Goal: Task Accomplishment & Management: Use online tool/utility

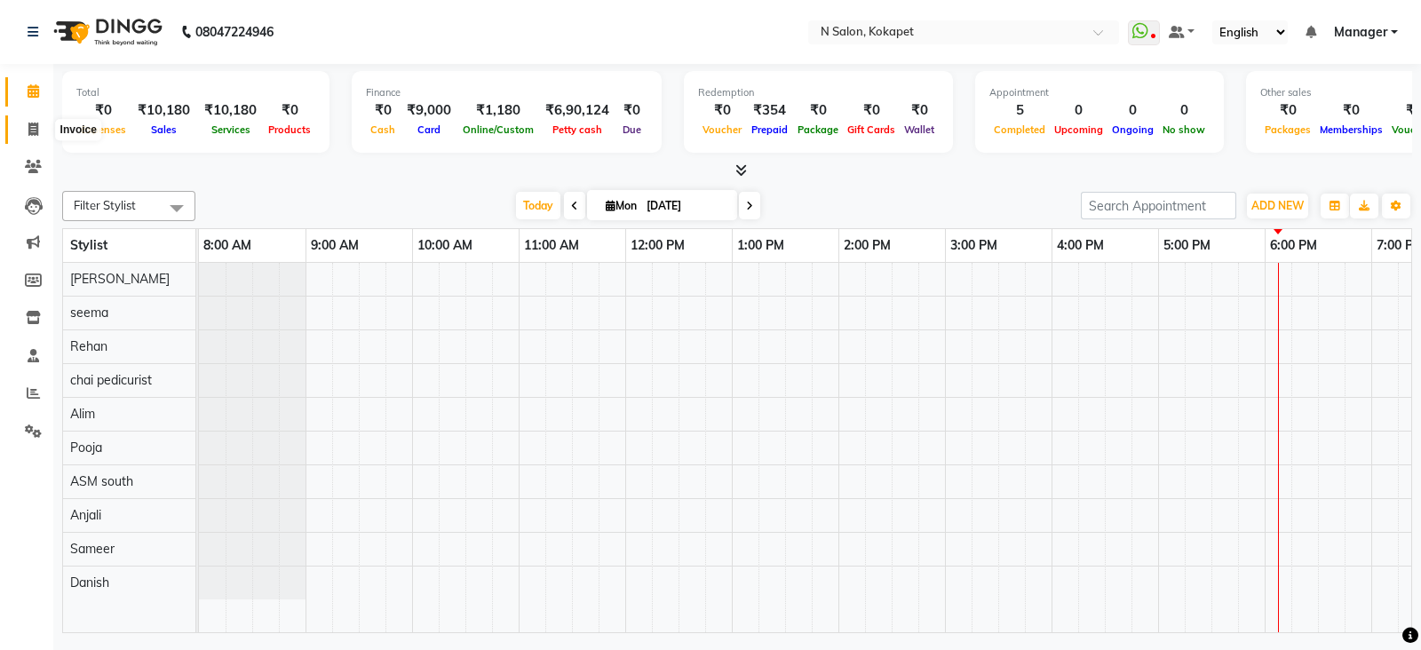
click at [36, 123] on icon at bounding box center [33, 129] width 10 height 13
select select "service"
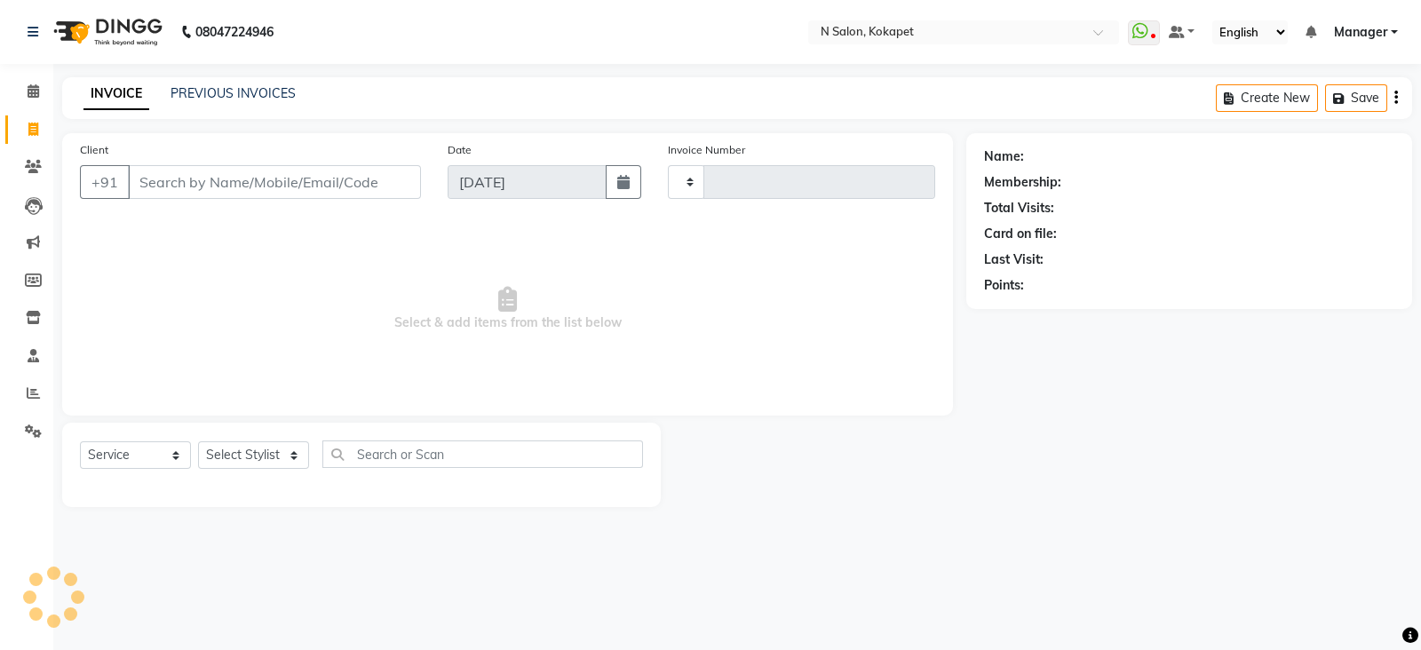
type input "1339"
select select "7256"
click at [221, 174] on input "Client" at bounding box center [274, 182] width 293 height 34
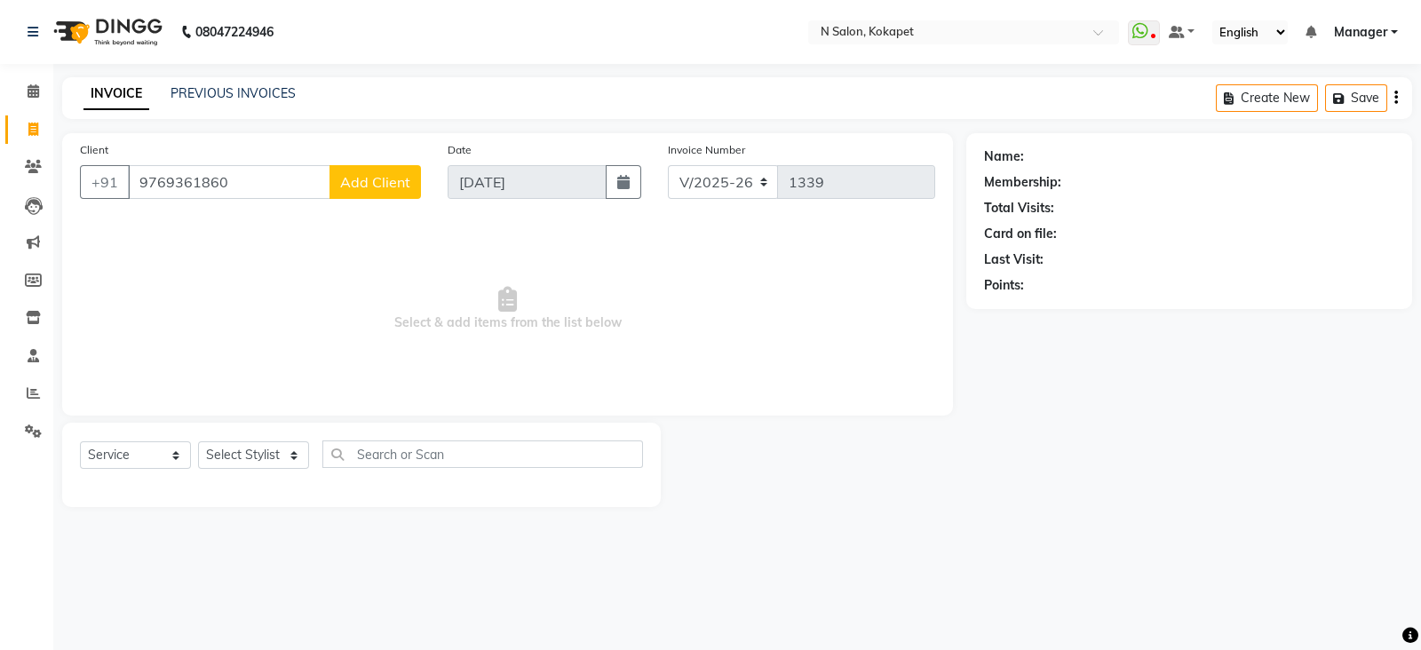
type input "9769361860"
click at [385, 177] on span "Add Client" at bounding box center [375, 182] width 70 height 18
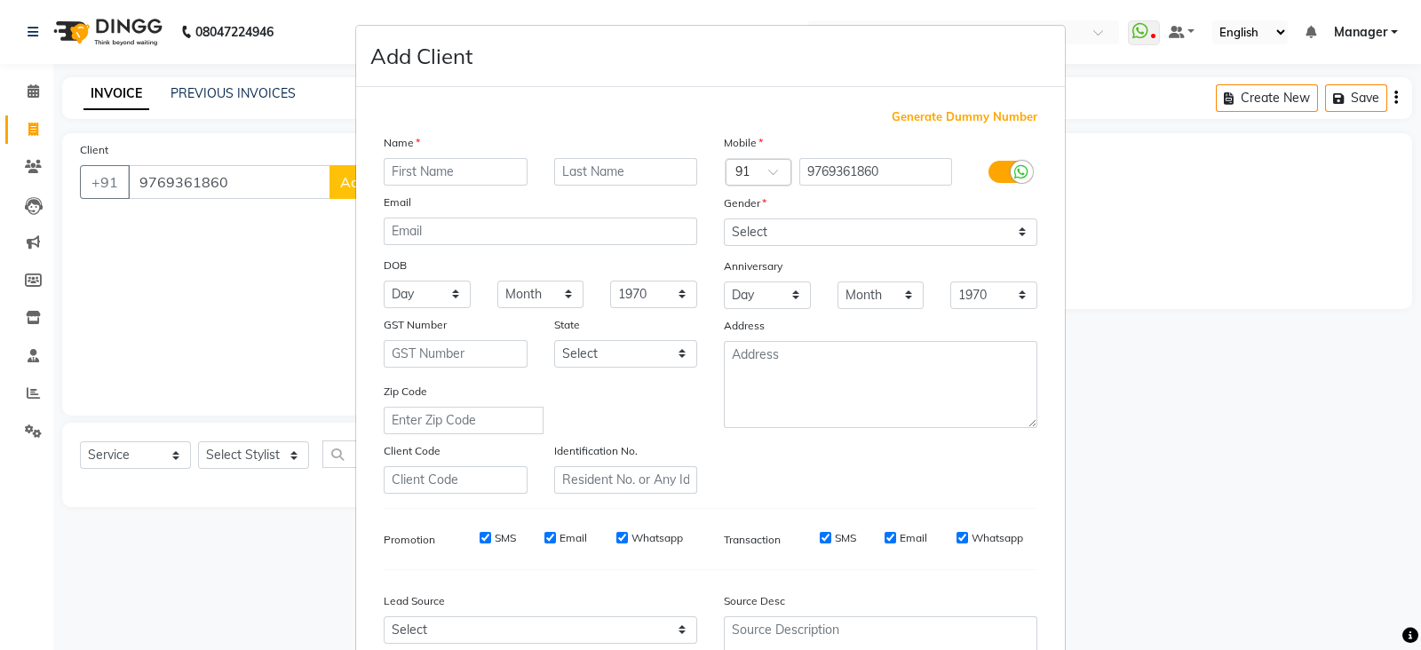
click at [413, 170] on input "text" at bounding box center [456, 172] width 144 height 28
type input "[PERSON_NAME]"
click at [790, 230] on select "Select [DEMOGRAPHIC_DATA] [DEMOGRAPHIC_DATA] Other Prefer Not To Say" at bounding box center [880, 232] width 313 height 28
select select "[DEMOGRAPHIC_DATA]"
click at [724, 219] on select "Select [DEMOGRAPHIC_DATA] [DEMOGRAPHIC_DATA] Other Prefer Not To Say" at bounding box center [880, 232] width 313 height 28
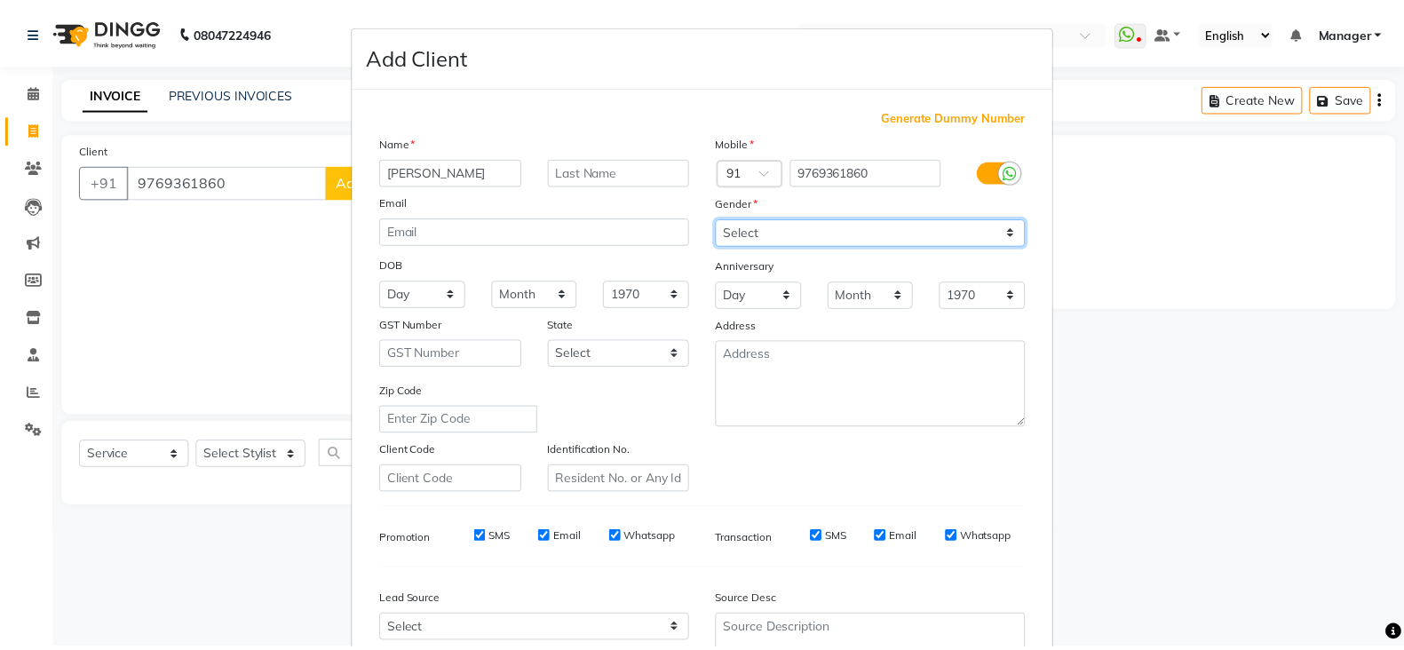
scroll to position [179, 0]
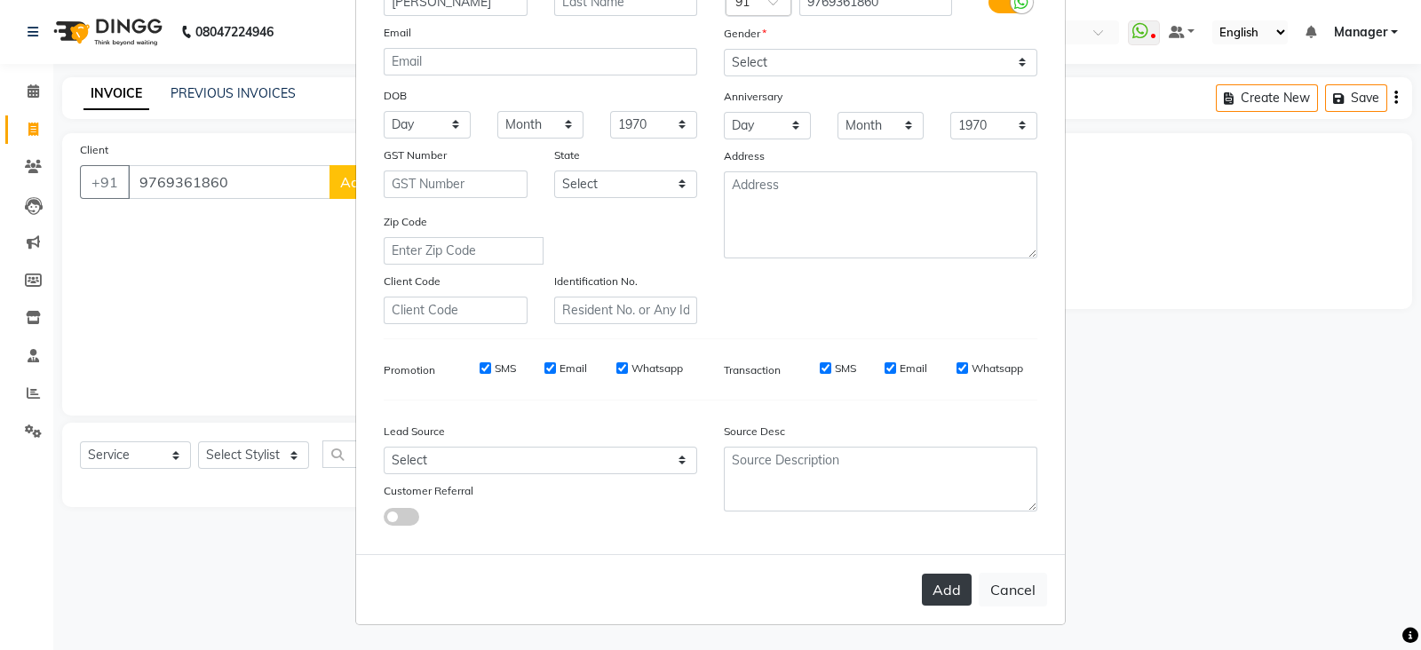
click at [948, 588] on button "Add" at bounding box center [947, 590] width 50 height 32
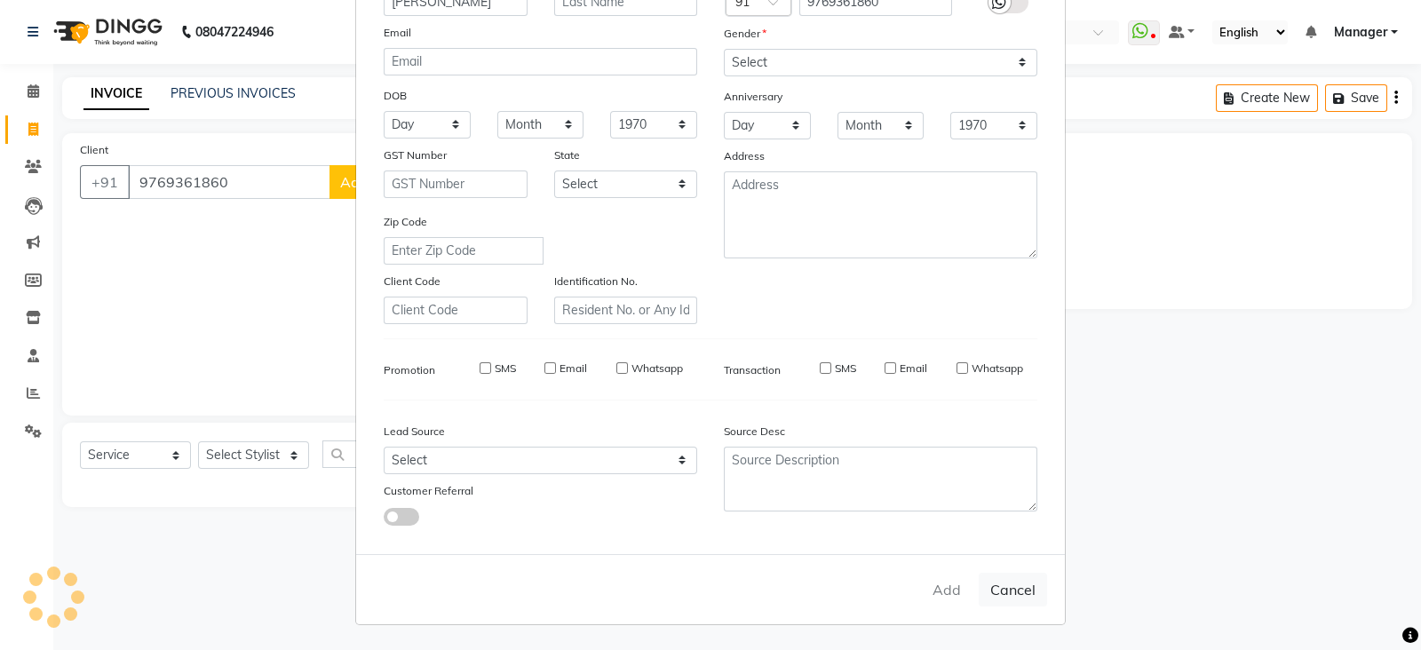
select select
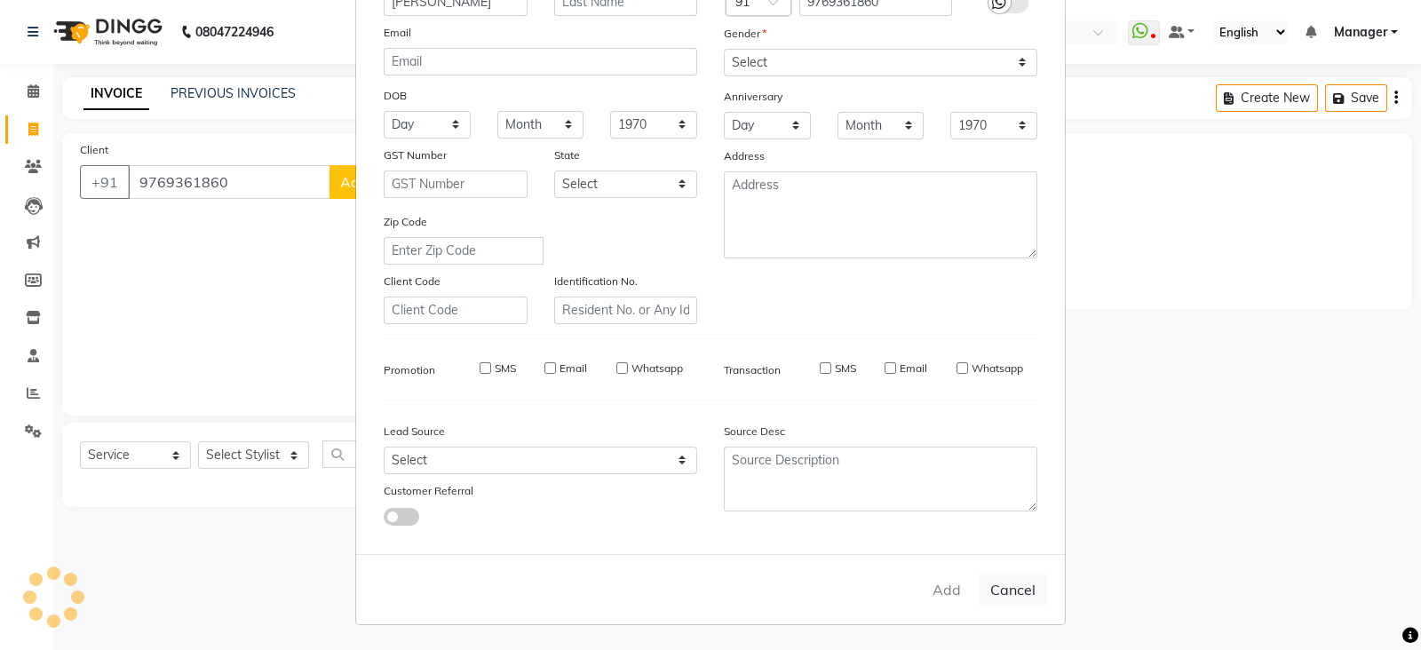
select select
checkbox input "false"
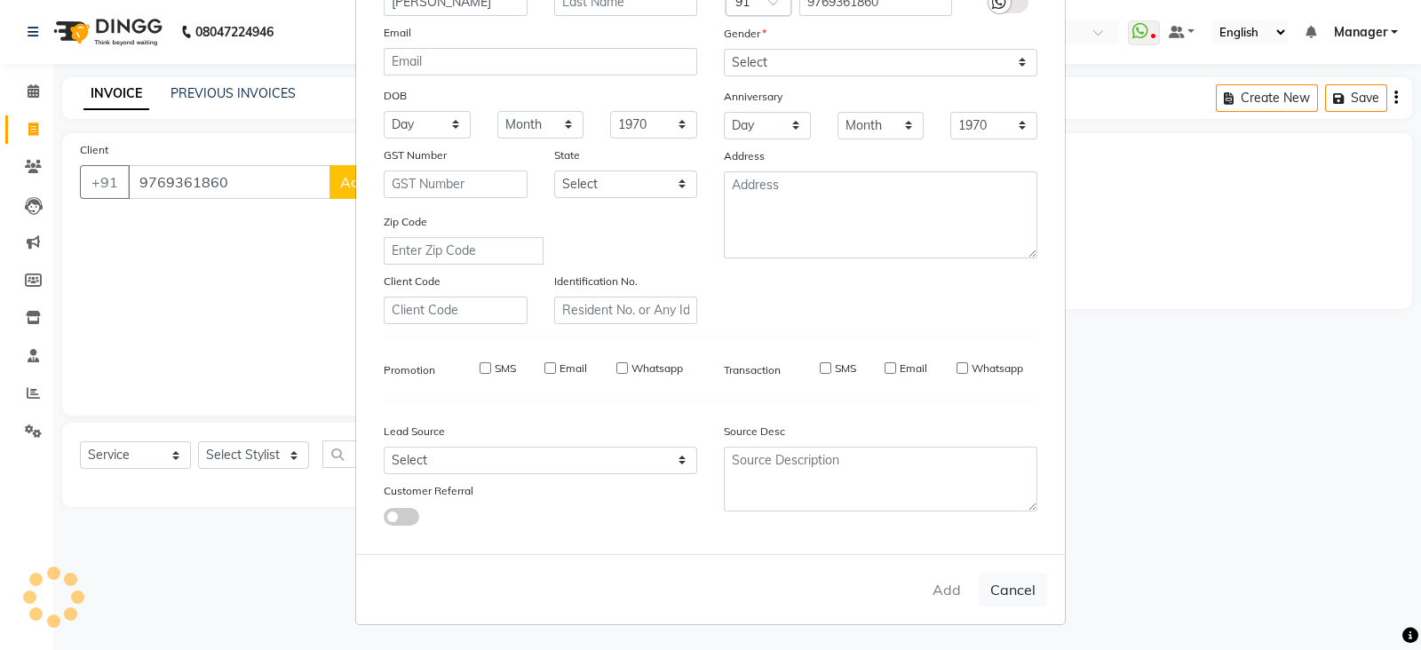
checkbox input "false"
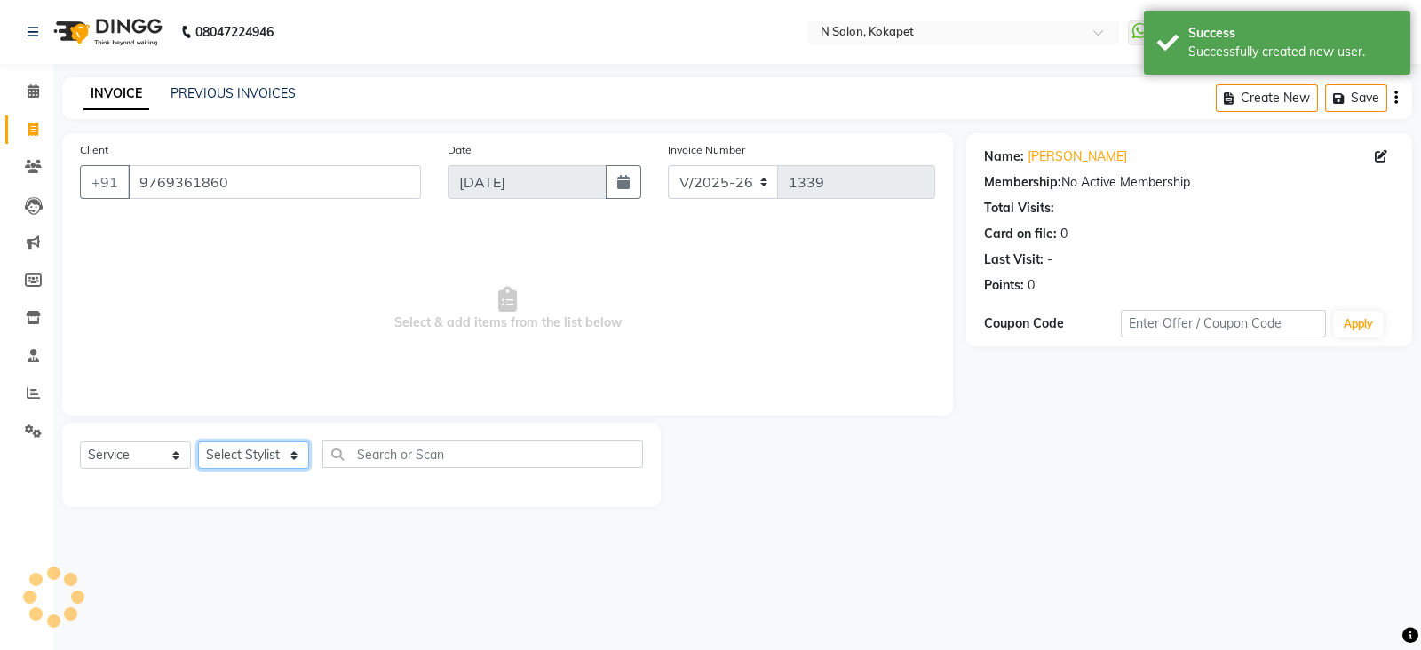
click at [283, 458] on select "Select Stylist [PERSON_NAME] ASM south [PERSON_NAME] pedicurist [DEMOGRAPHIC_DA…" at bounding box center [253, 455] width 111 height 28
select select "90082"
click at [198, 442] on select "Select Stylist [PERSON_NAME] ASM south [PERSON_NAME] pedicurist [DEMOGRAPHIC_DA…" at bounding box center [253, 455] width 111 height 28
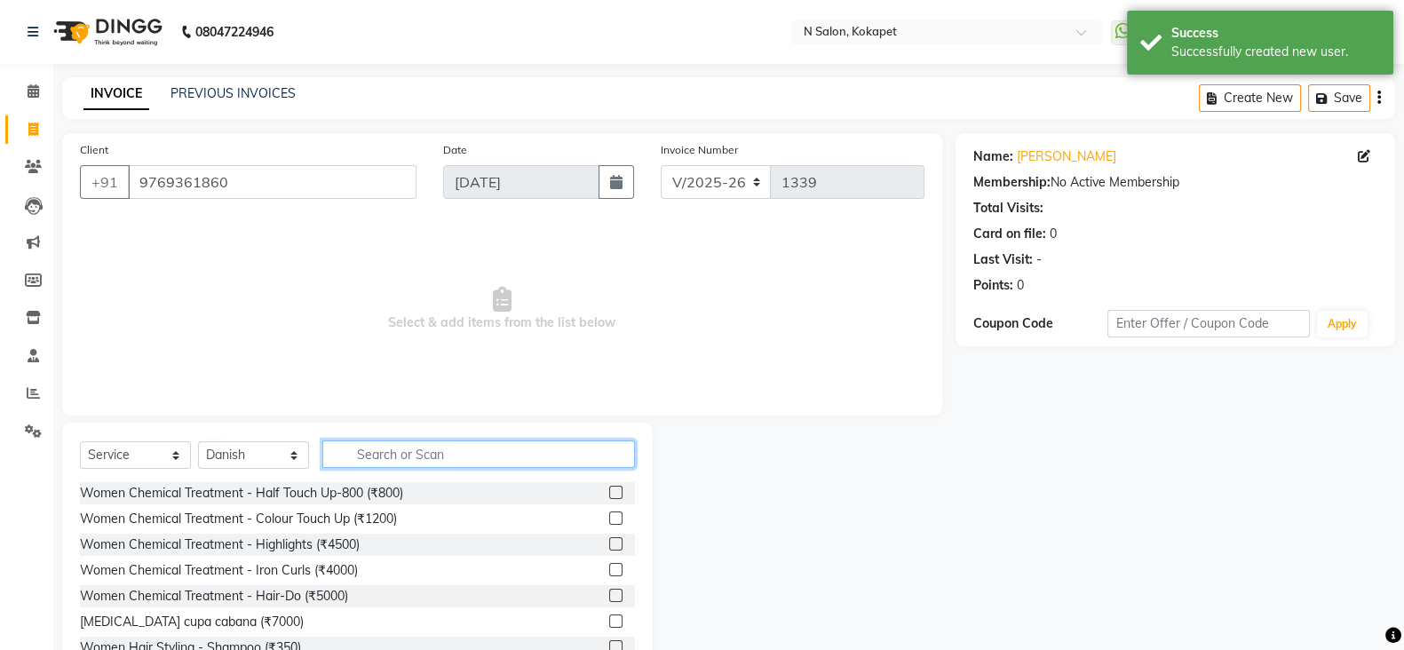
click at [445, 462] on input "text" at bounding box center [478, 454] width 313 height 28
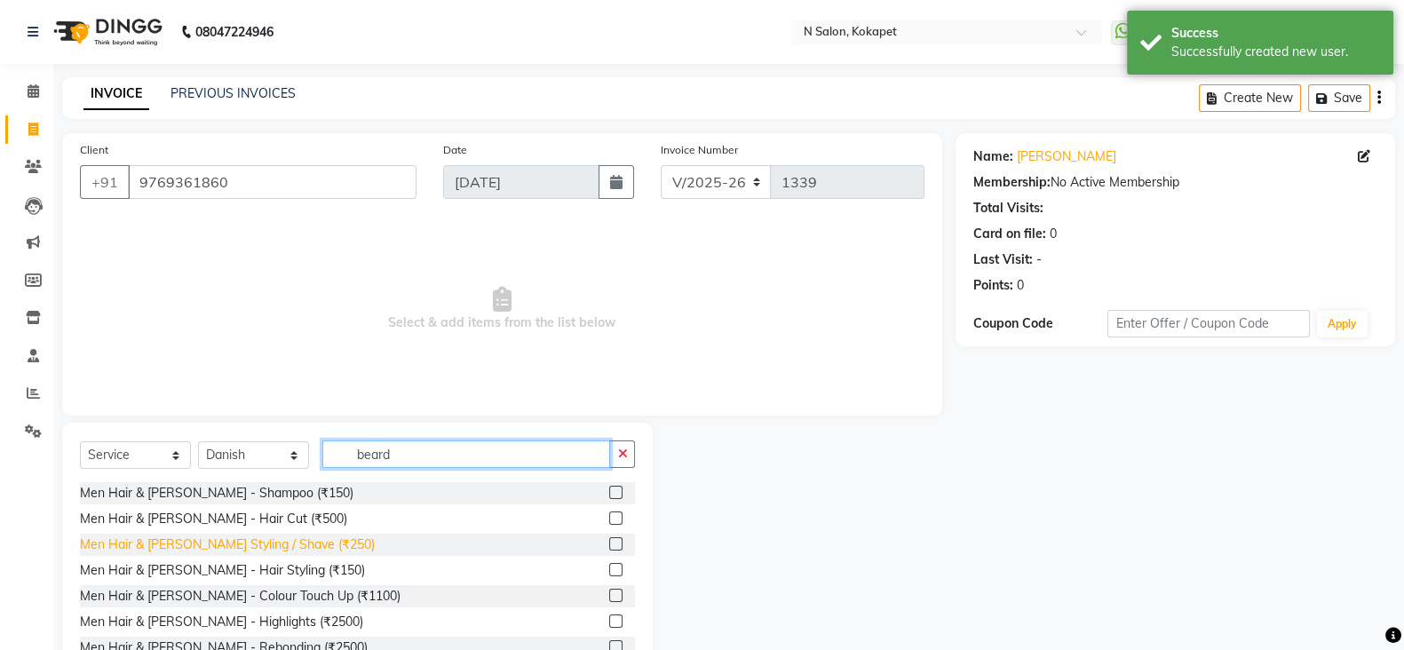
type input "beard"
click at [231, 552] on div "Men Hair & [PERSON_NAME] Styling / Shave (₹250)" at bounding box center [227, 544] width 295 height 19
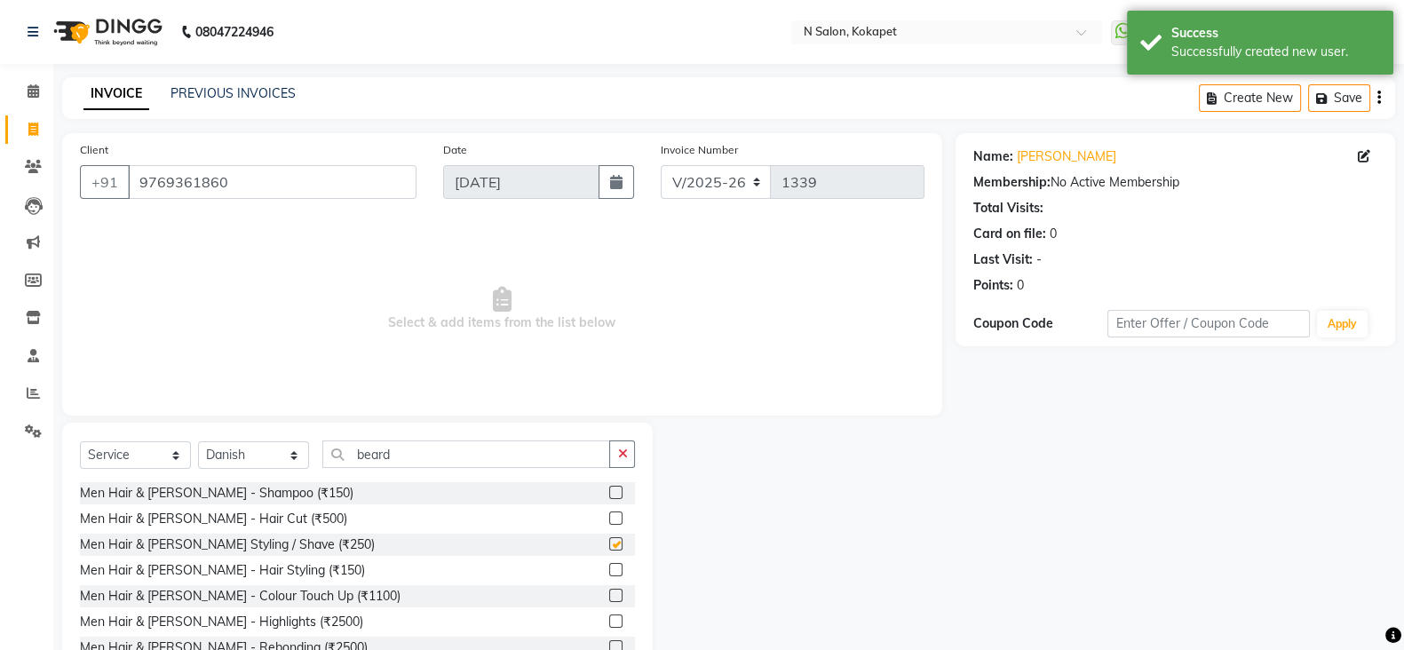
checkbox input "false"
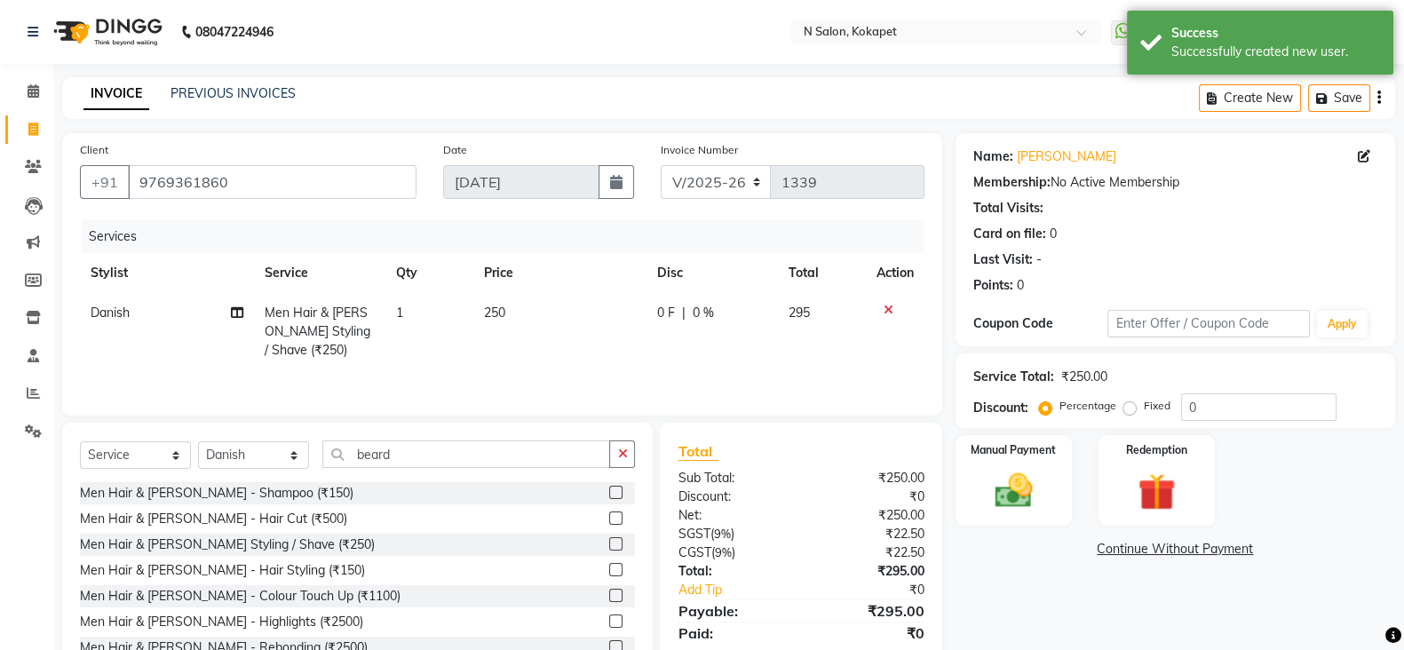
click at [515, 299] on td "250" at bounding box center [559, 331] width 174 height 77
select select "90082"
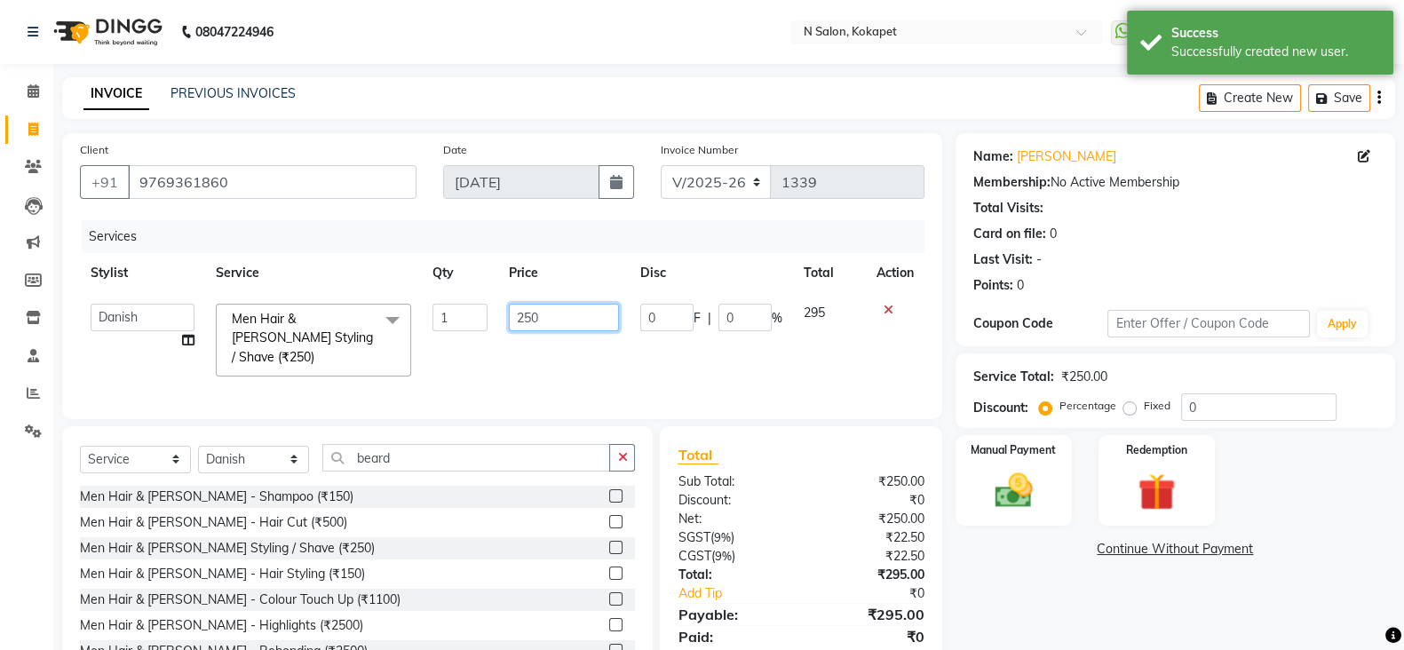
drag, startPoint x: 557, startPoint y: 311, endPoint x: 400, endPoint y: 321, distance: 157.5
click at [400, 321] on tr "[PERSON_NAME] ASM south [PERSON_NAME] pedicurist [DEMOGRAPHIC_DATA] Manager [PE…" at bounding box center [502, 340] width 844 height 94
type input "1"
type input "200"
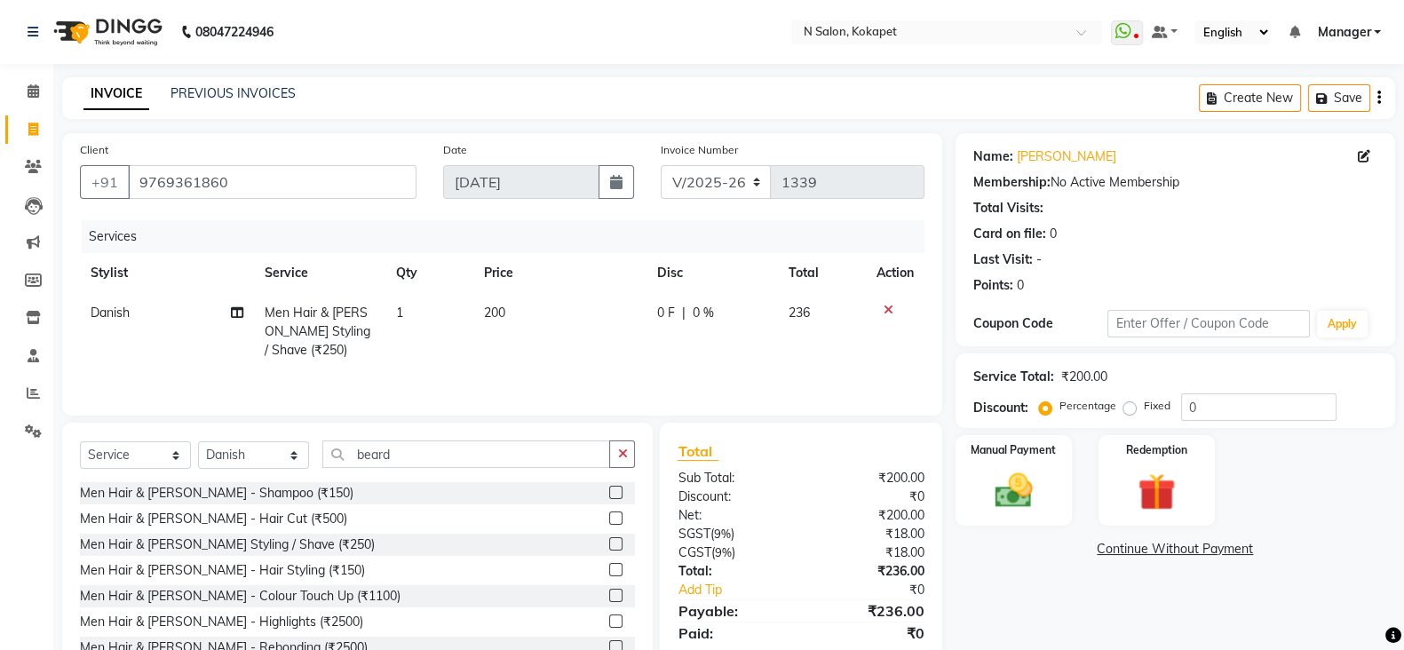
click at [466, 348] on td "1" at bounding box center [429, 331] width 88 height 77
select select "90082"
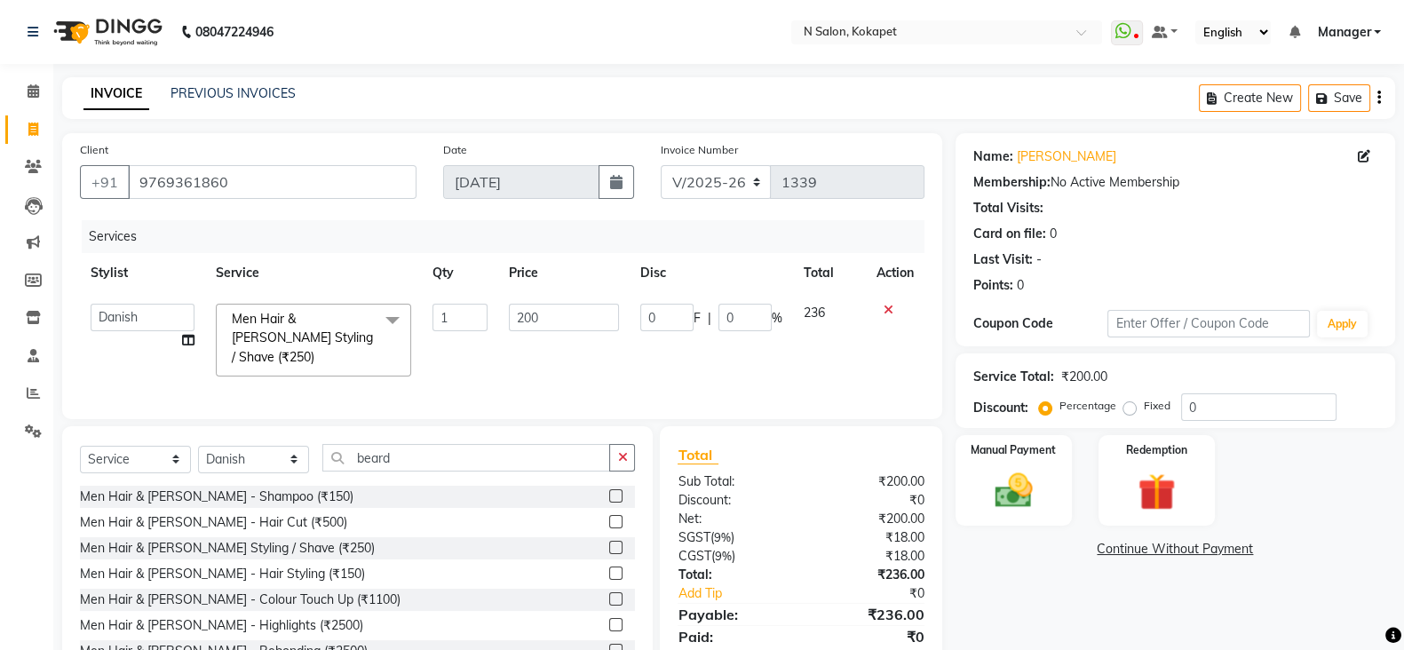
scroll to position [63, 0]
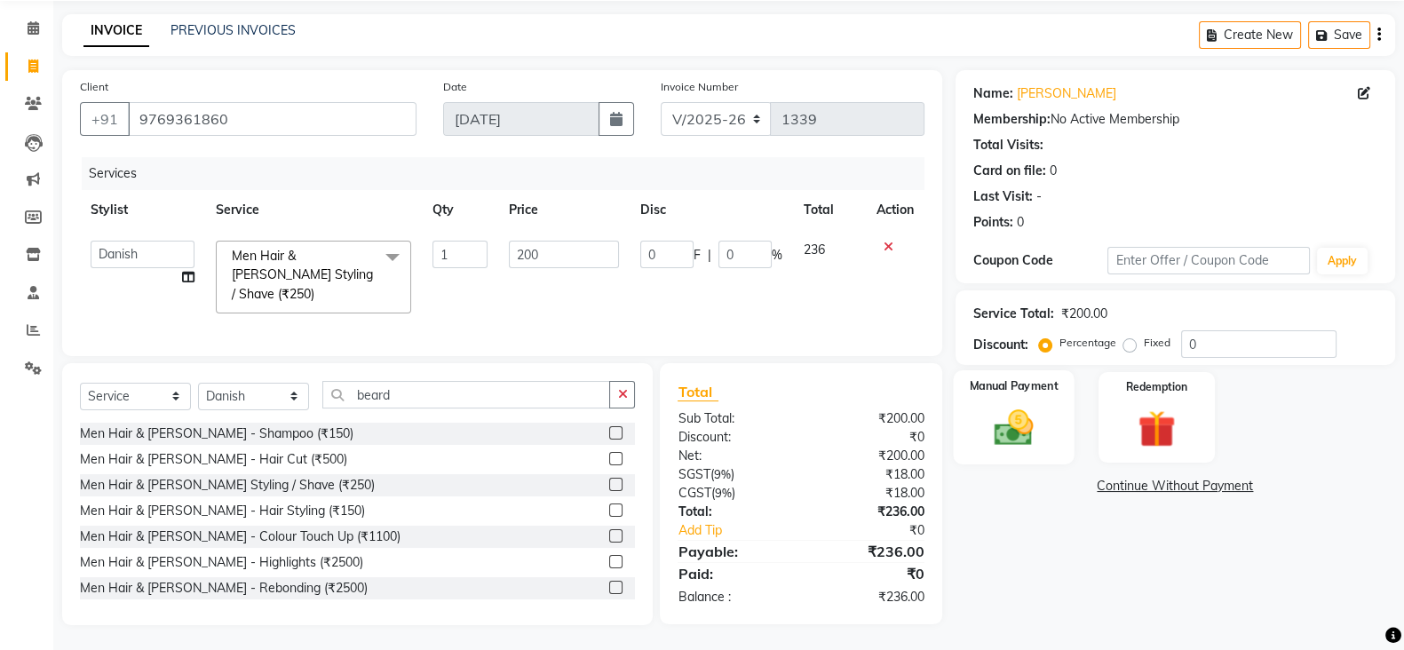
click at [1001, 421] on img at bounding box center [1013, 427] width 63 height 44
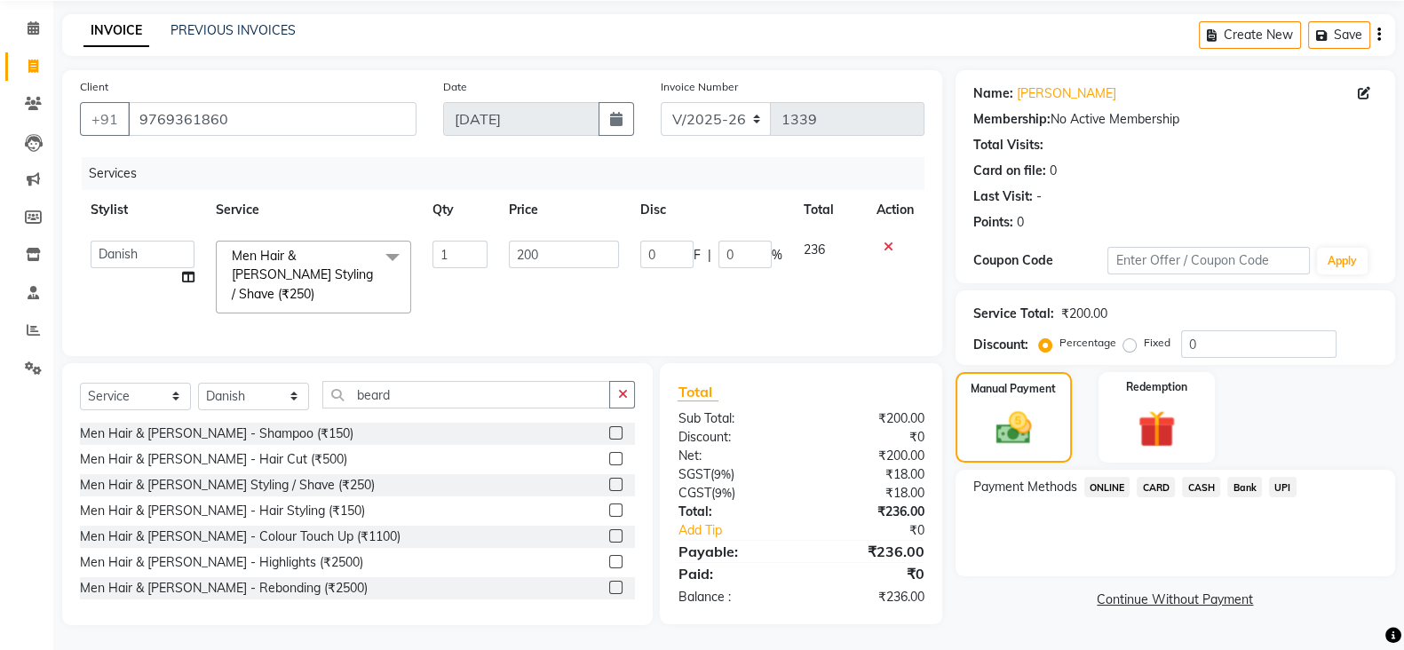
click at [1110, 479] on span "ONLINE" at bounding box center [1107, 487] width 46 height 20
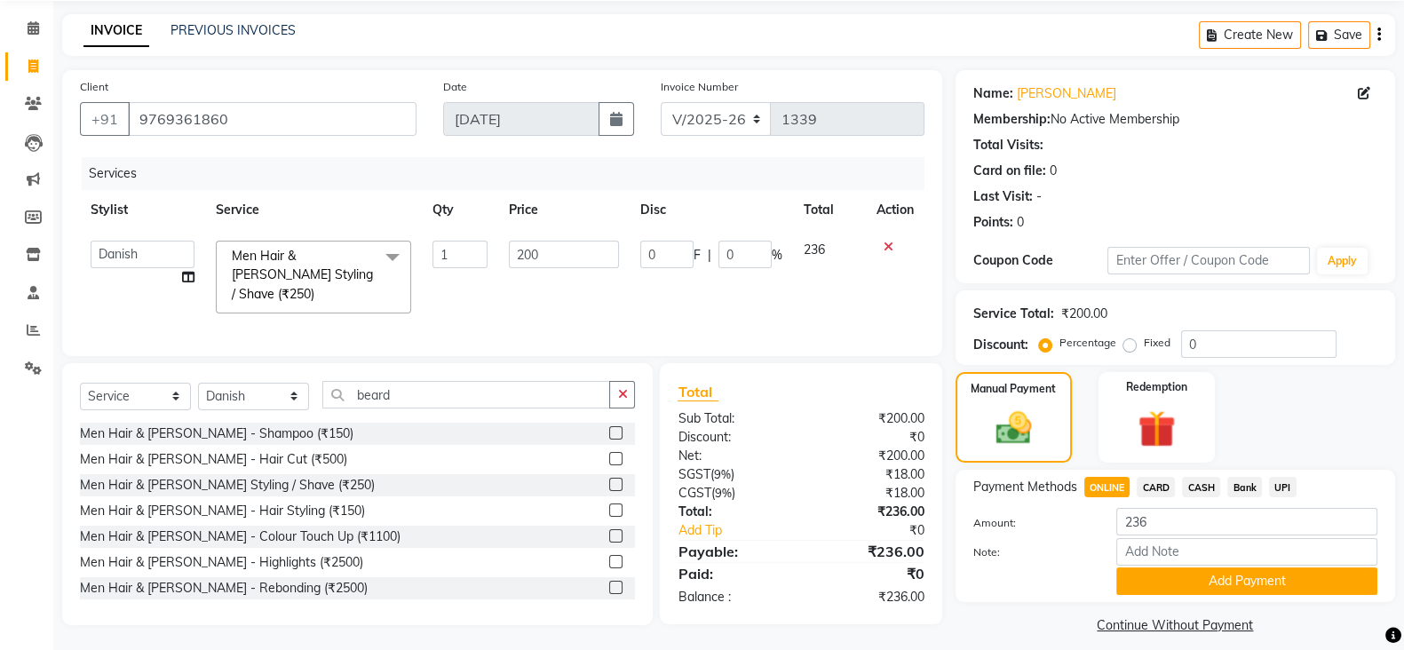
scroll to position [80, 0]
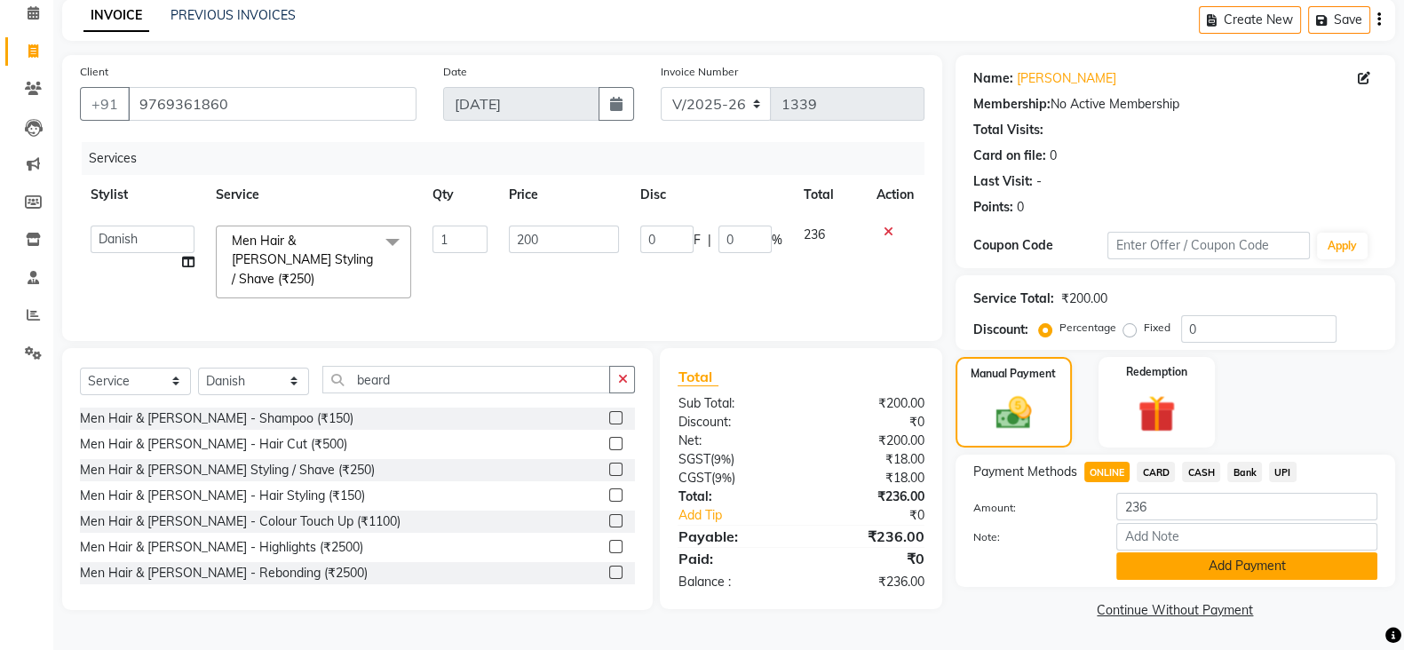
drag, startPoint x: 1188, startPoint y: 582, endPoint x: 1193, endPoint y: 570, distance: 12.7
click at [1193, 570] on div "Payment Methods ONLINE CARD CASH Bank UPI Amount: 236 Note: Add Payment" at bounding box center [1174, 521] width 439 height 132
click at [1193, 570] on button "Add Payment" at bounding box center [1246, 566] width 261 height 28
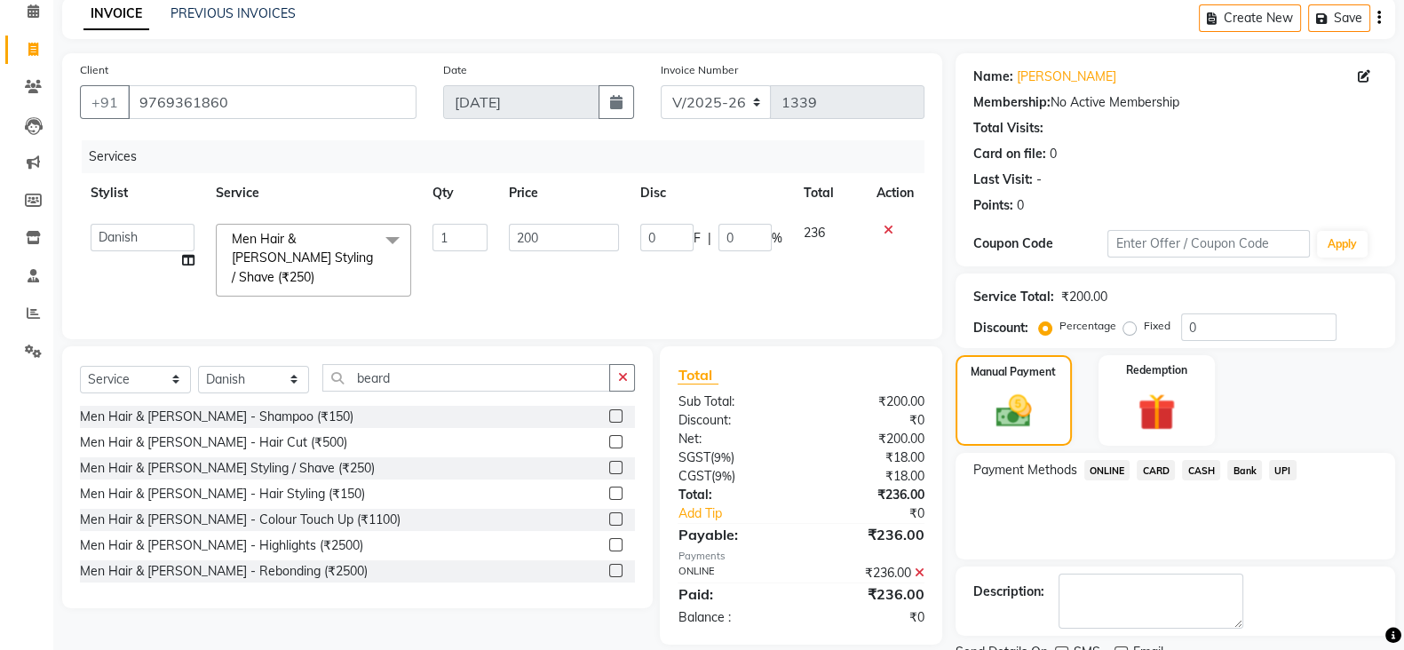
scroll to position [152, 0]
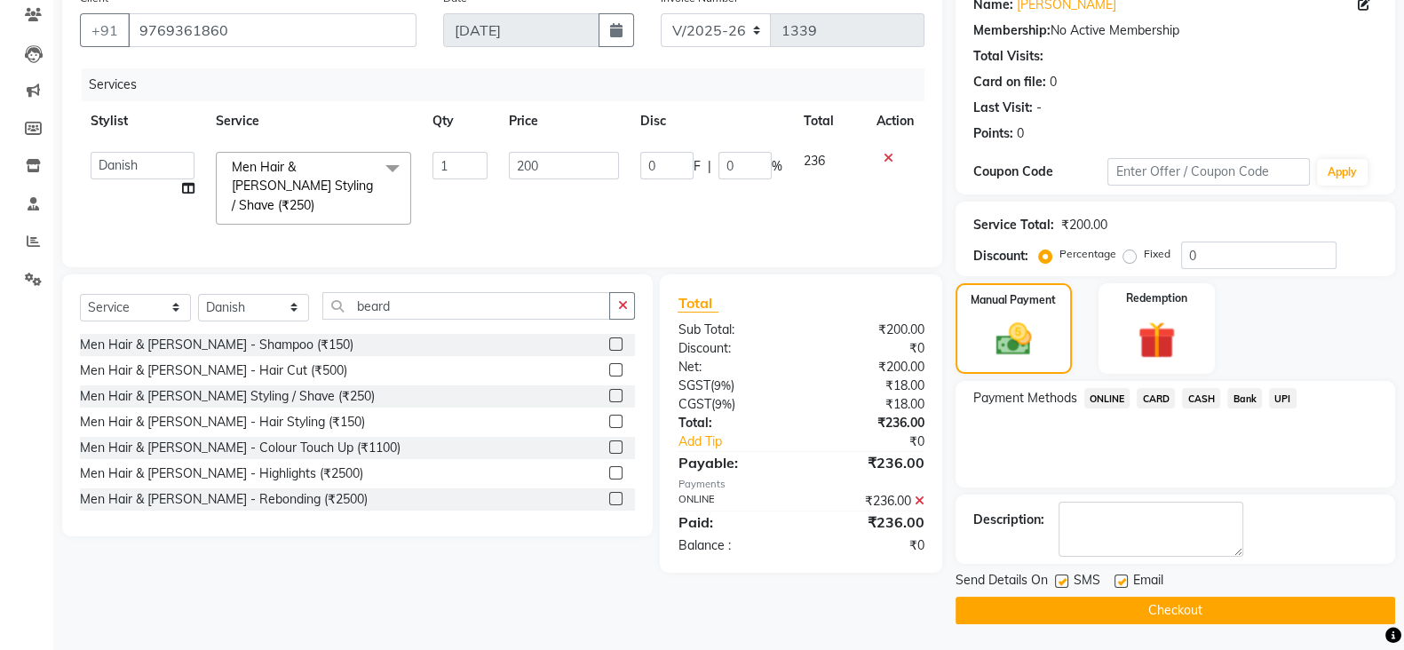
click at [1168, 599] on button "Checkout" at bounding box center [1174, 611] width 439 height 28
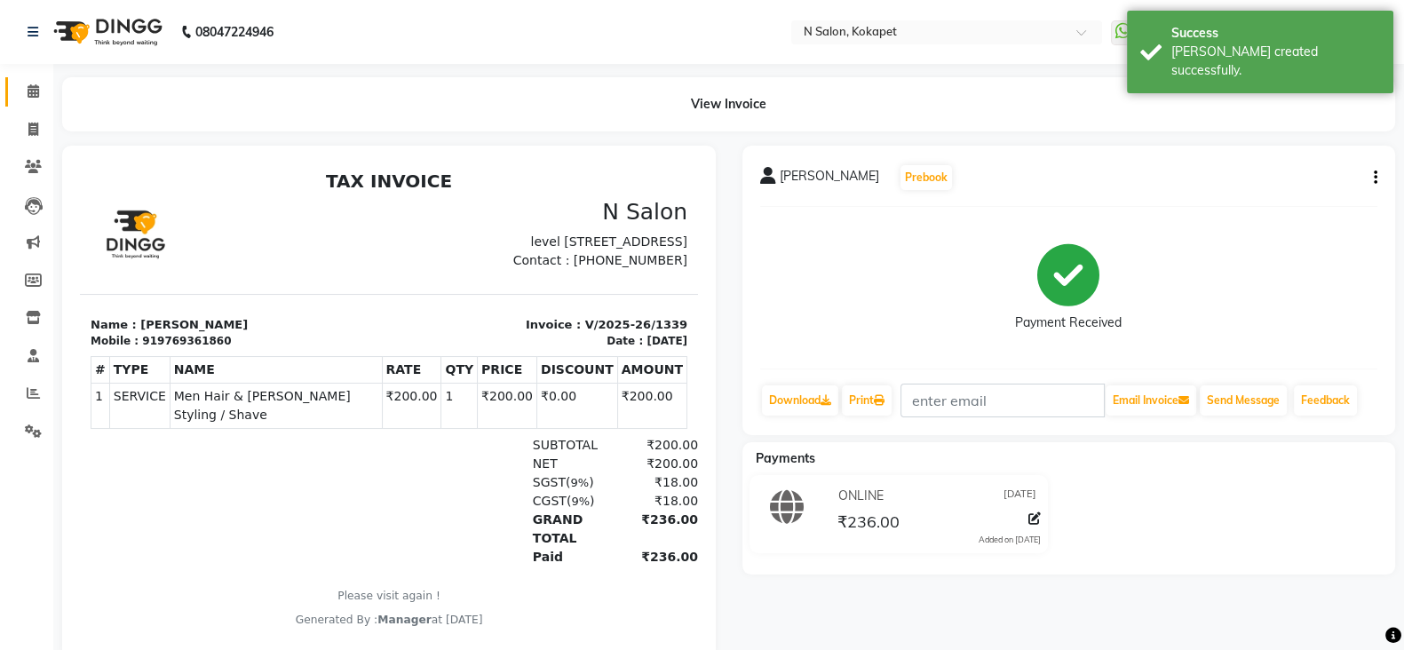
click at [28, 103] on link "Calendar" at bounding box center [26, 91] width 43 height 29
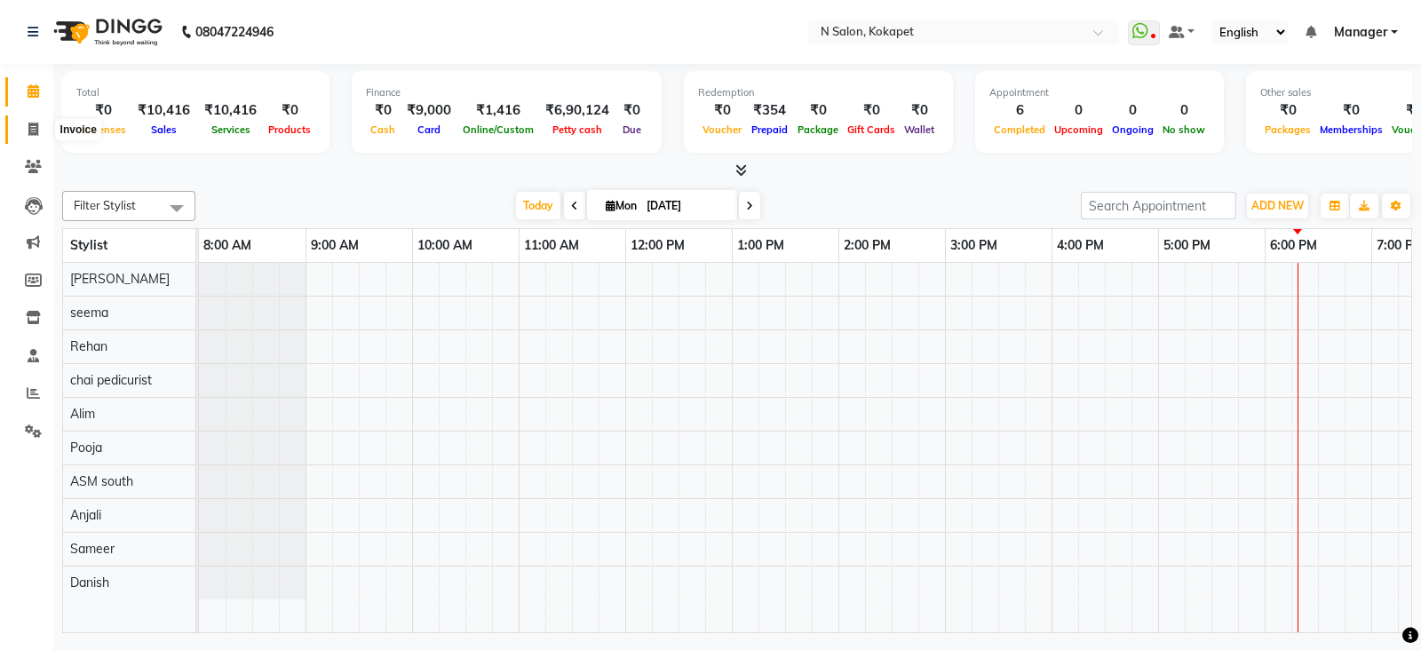
click at [22, 128] on span at bounding box center [33, 130] width 31 height 20
select select "service"
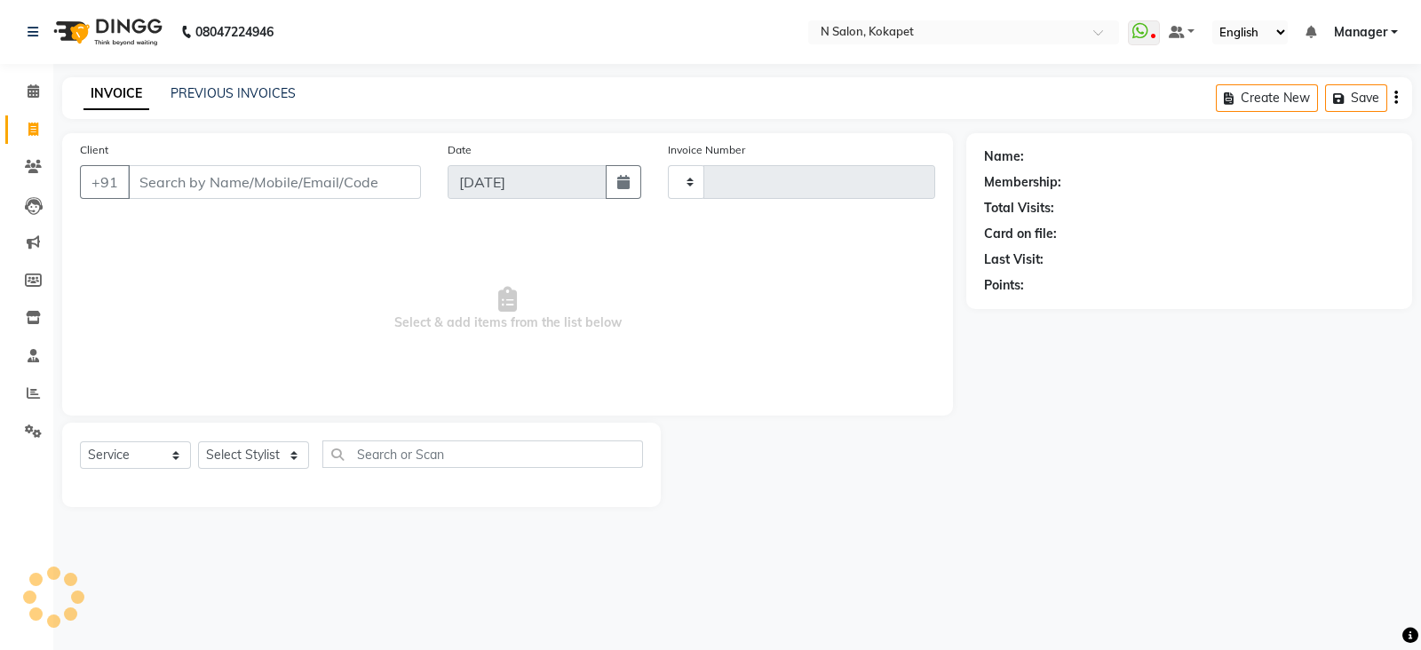
type input "1340"
select select "7256"
click at [226, 187] on input "Client" at bounding box center [274, 182] width 293 height 34
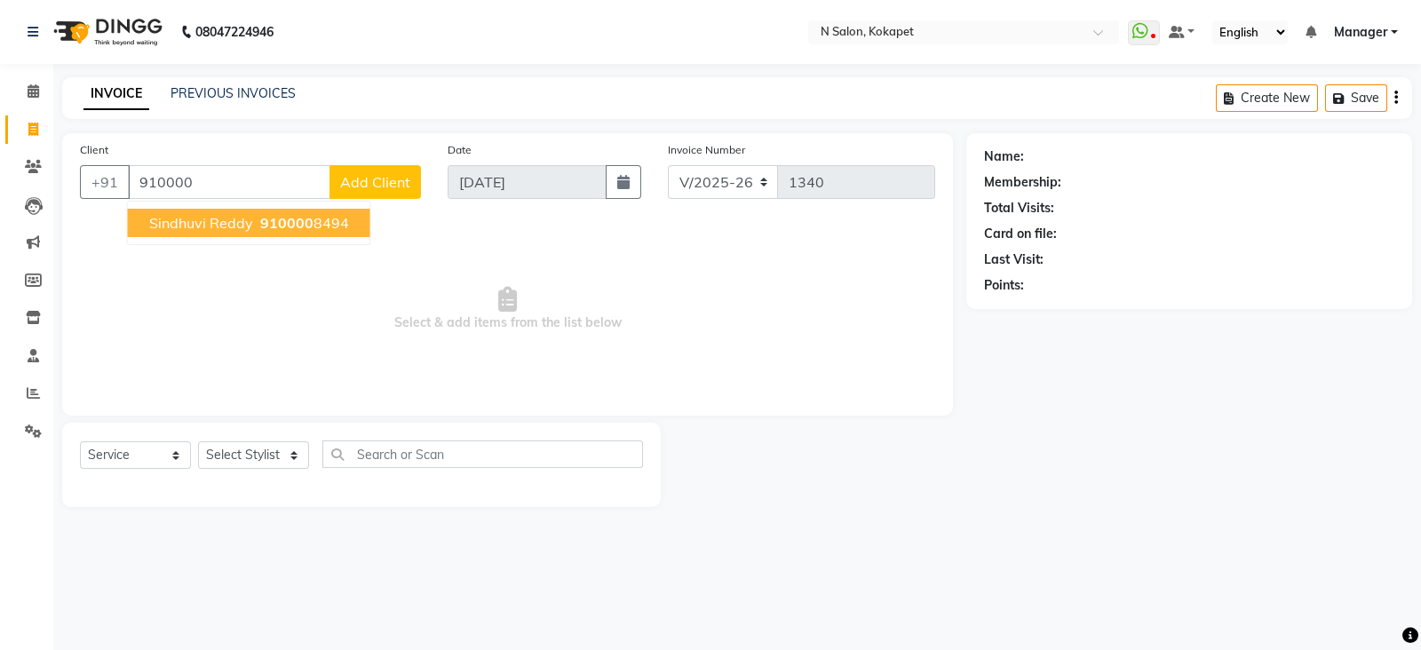
click at [268, 211] on button "Sindhuvi Reddy 910000 8494" at bounding box center [249, 223] width 242 height 28
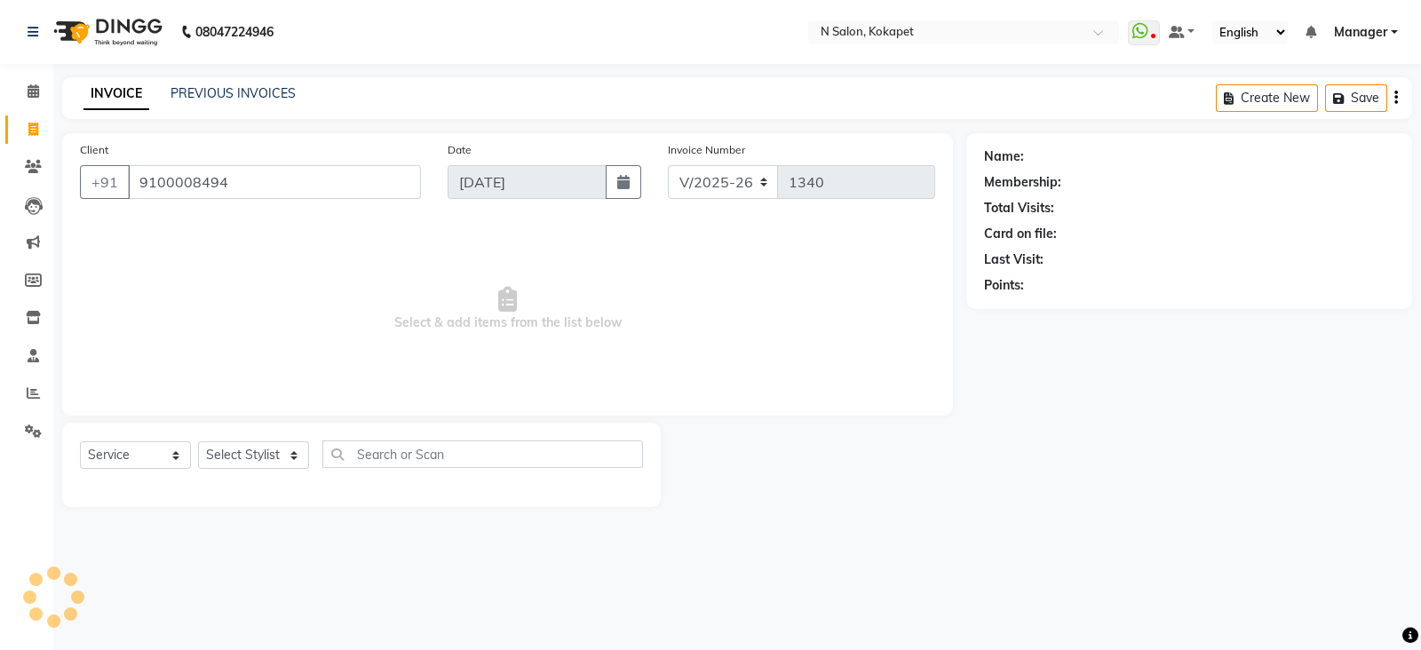
type input "9100008494"
click at [252, 456] on select "Select Stylist [PERSON_NAME] ASM south [PERSON_NAME] pedicurist [DEMOGRAPHIC_DA…" at bounding box center [253, 455] width 111 height 28
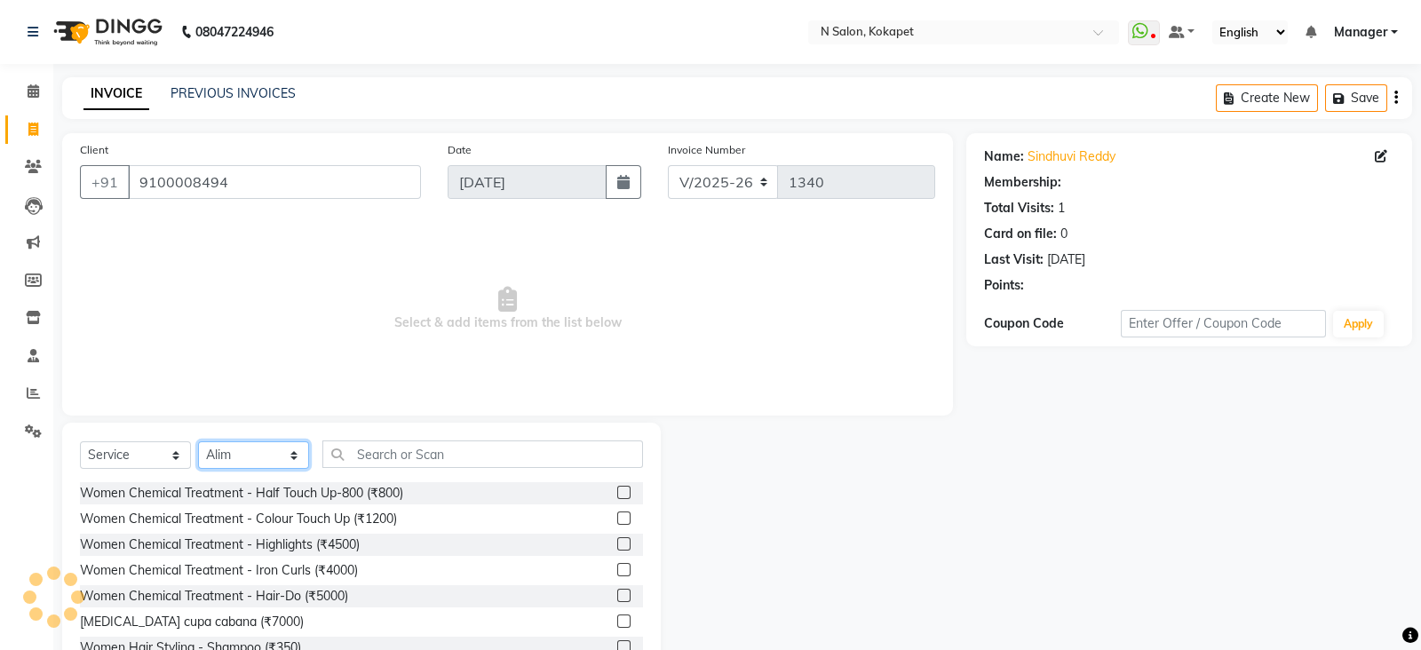
select select "89511"
click at [252, 456] on select "Select Stylist [PERSON_NAME] ASM south [PERSON_NAME] pedicurist [DEMOGRAPHIC_DA…" at bounding box center [253, 455] width 111 height 28
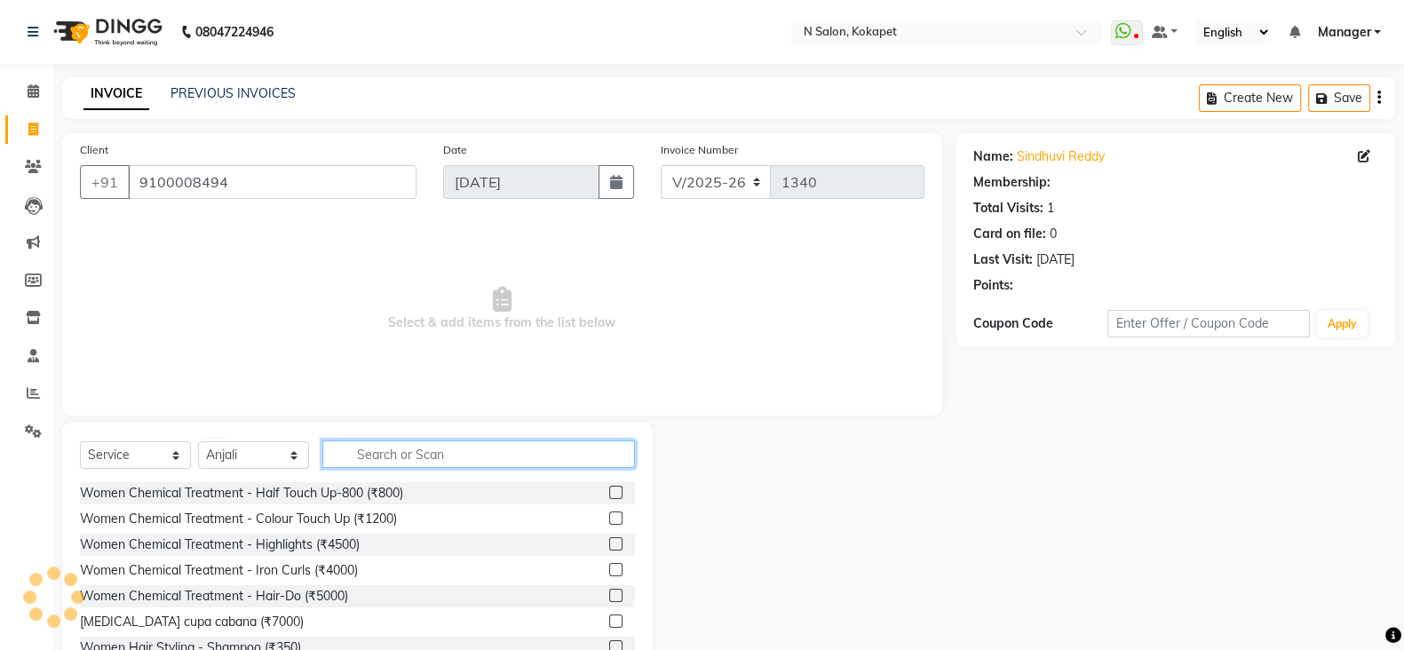
click at [416, 447] on input "text" at bounding box center [478, 454] width 313 height 28
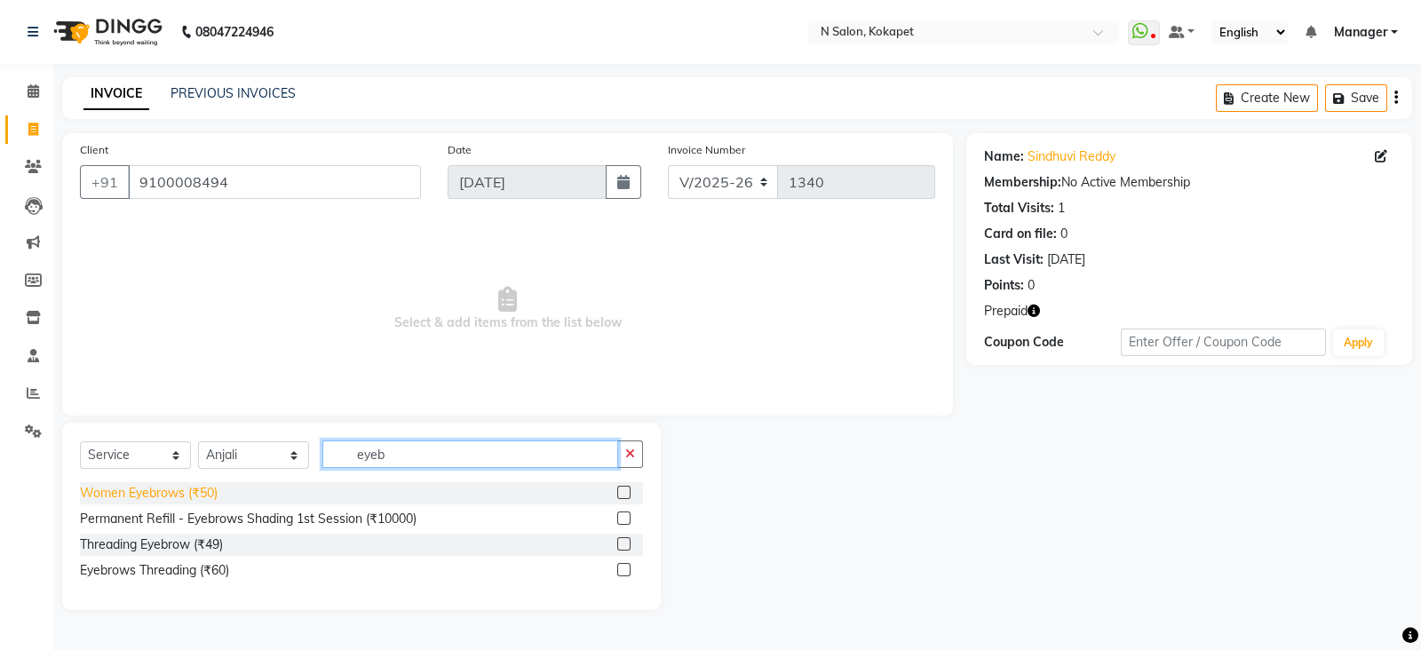
type input "eyeb"
click at [173, 495] on div "Women Eyebrows (₹50)" at bounding box center [149, 493] width 138 height 19
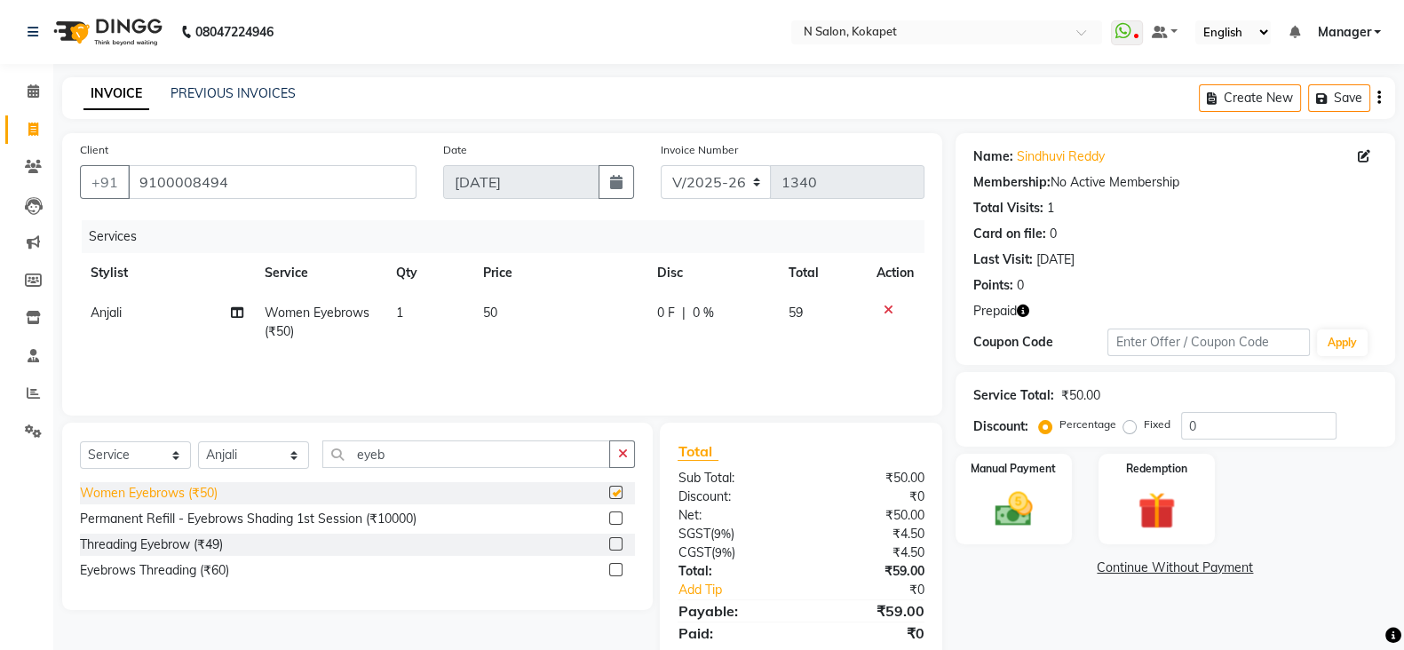
checkbox input "false"
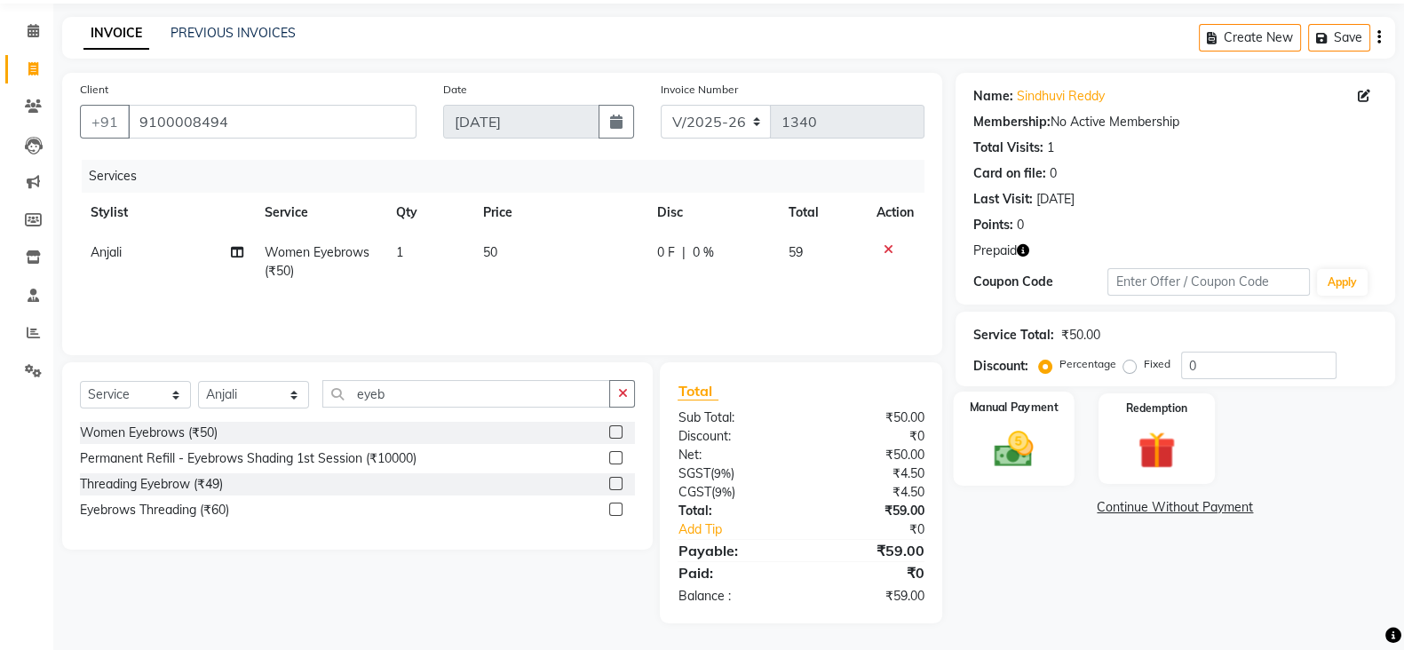
click at [1042, 416] on div "Manual Payment" at bounding box center [1014, 439] width 122 height 94
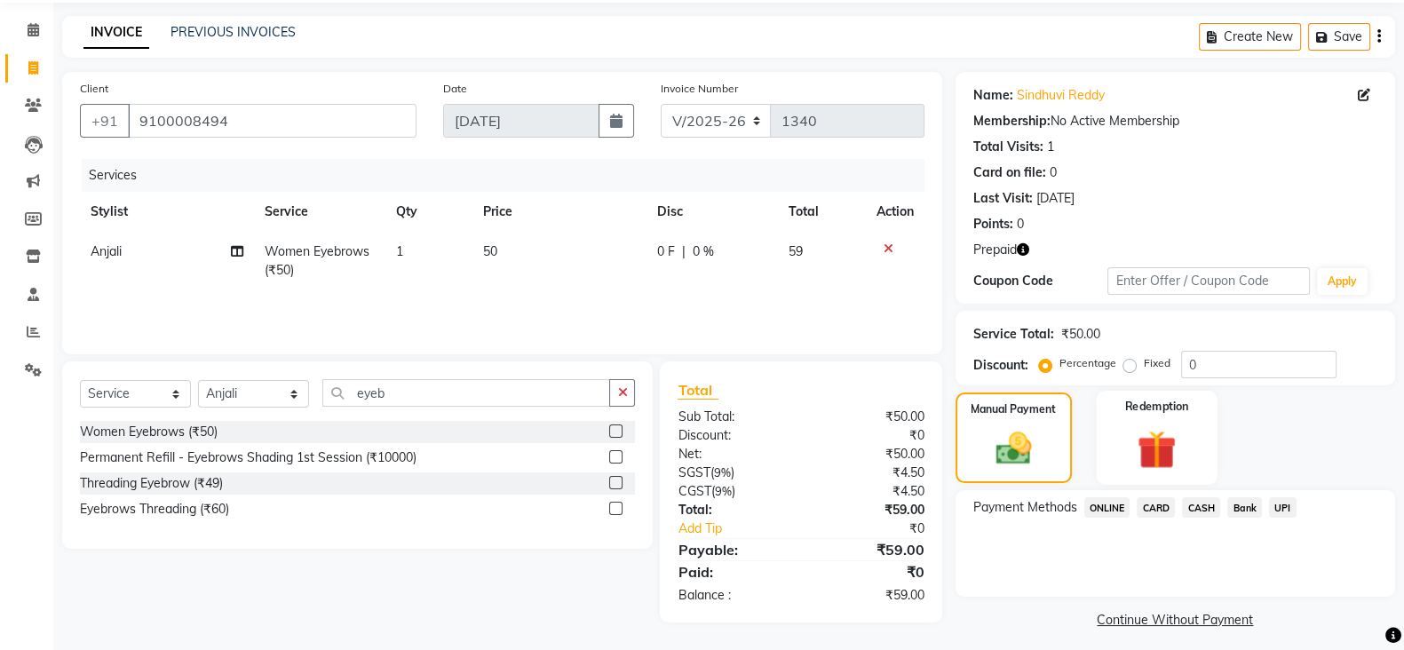
click at [1136, 431] on img at bounding box center [1156, 449] width 63 height 48
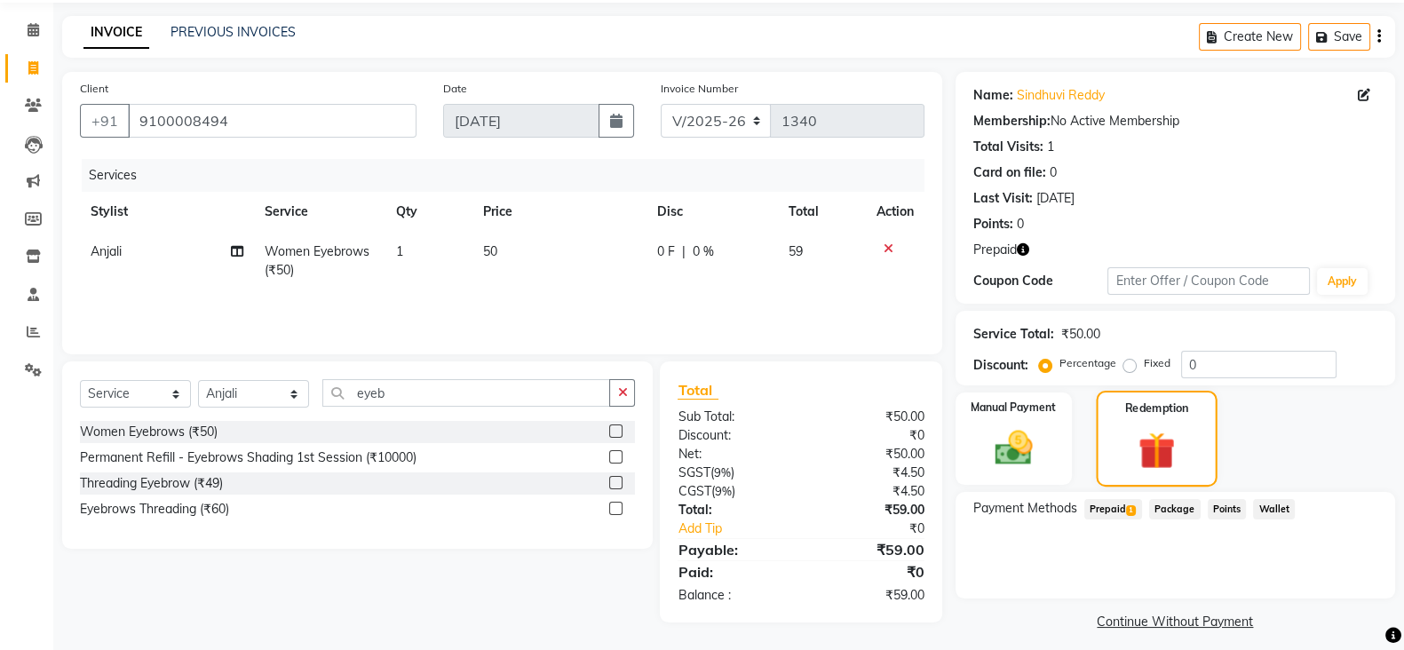
scroll to position [72, 0]
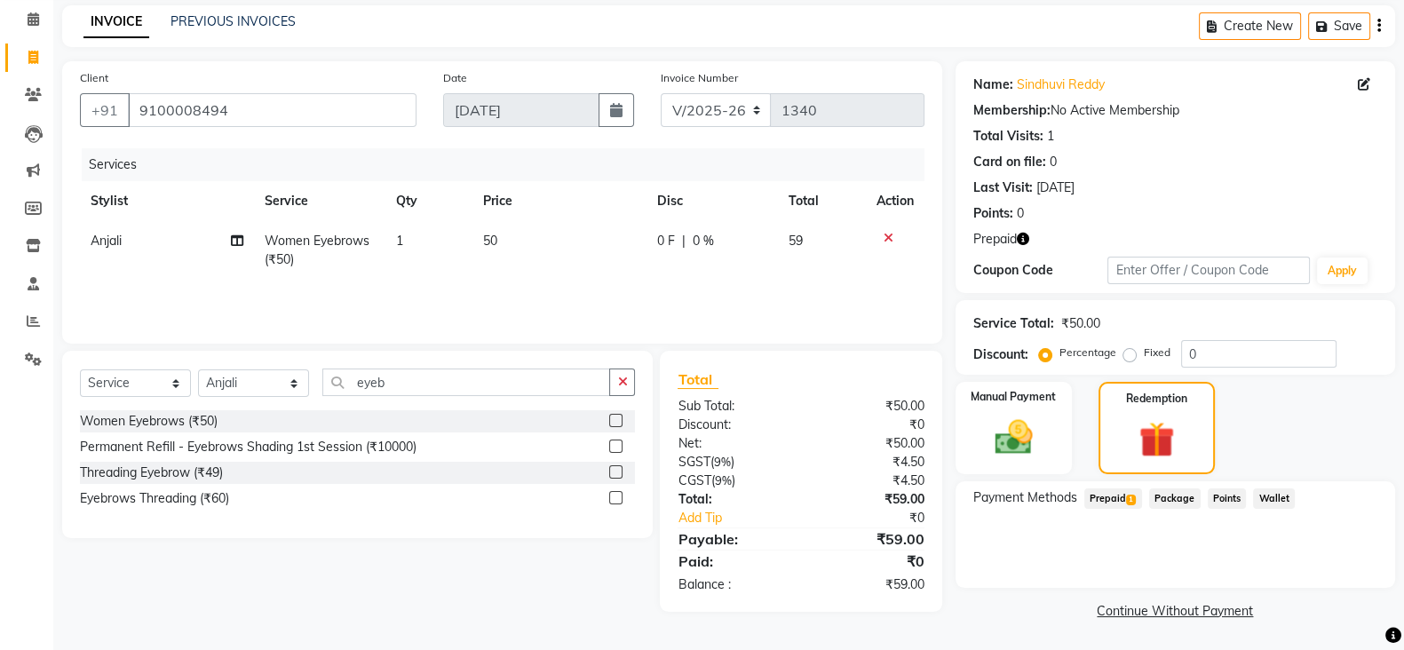
click at [1116, 495] on span "Prepaid 1" at bounding box center [1113, 498] width 58 height 20
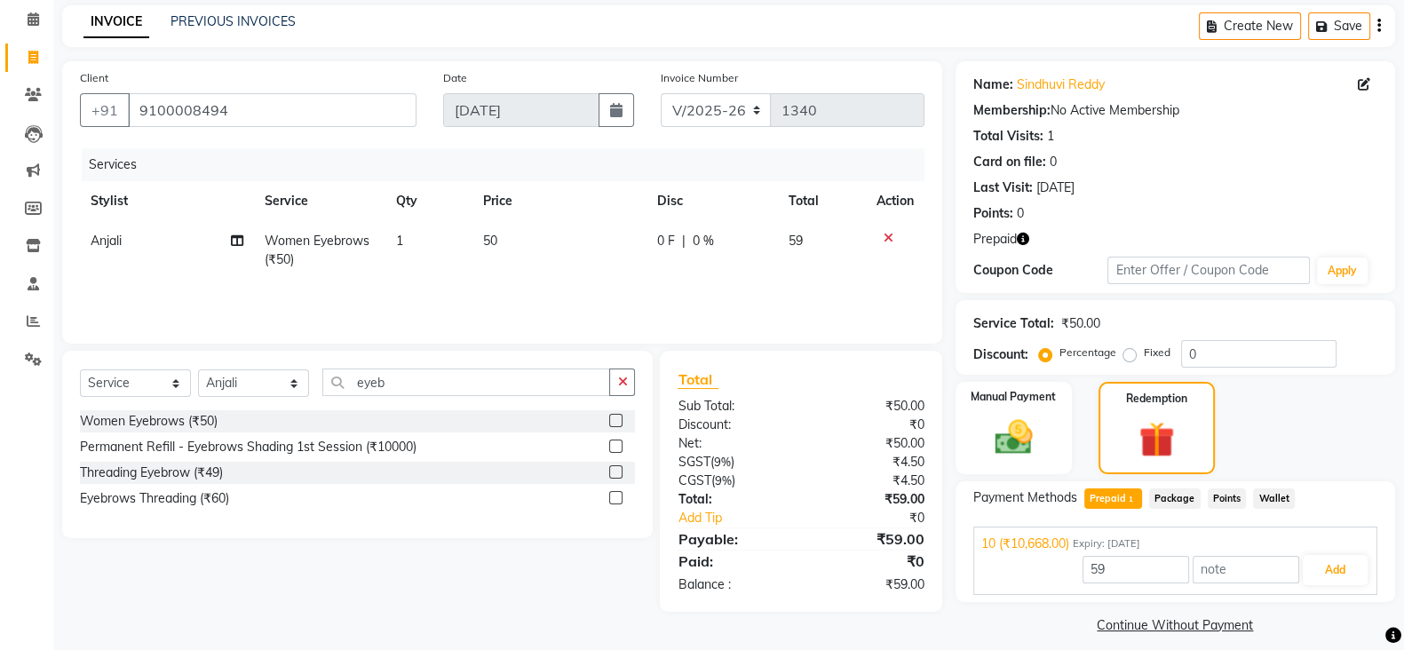
scroll to position [86, 0]
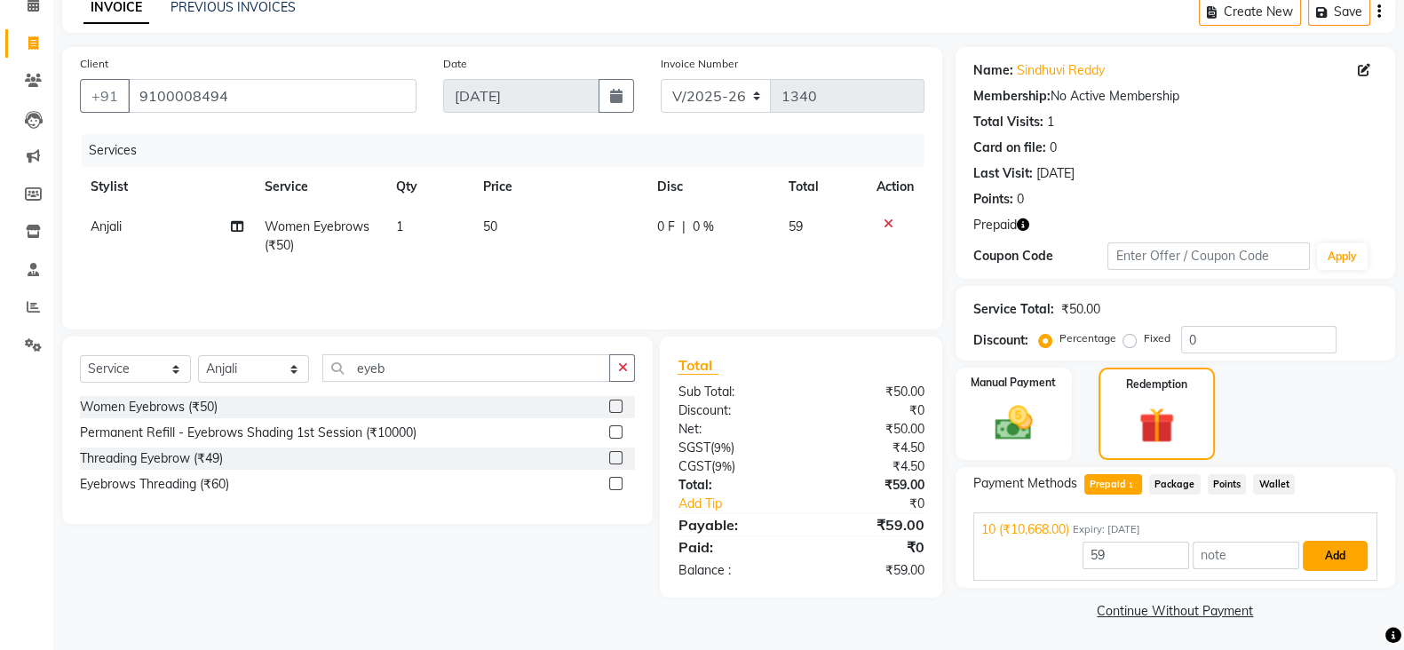
click at [1345, 556] on button "Add" at bounding box center [1334, 556] width 65 height 30
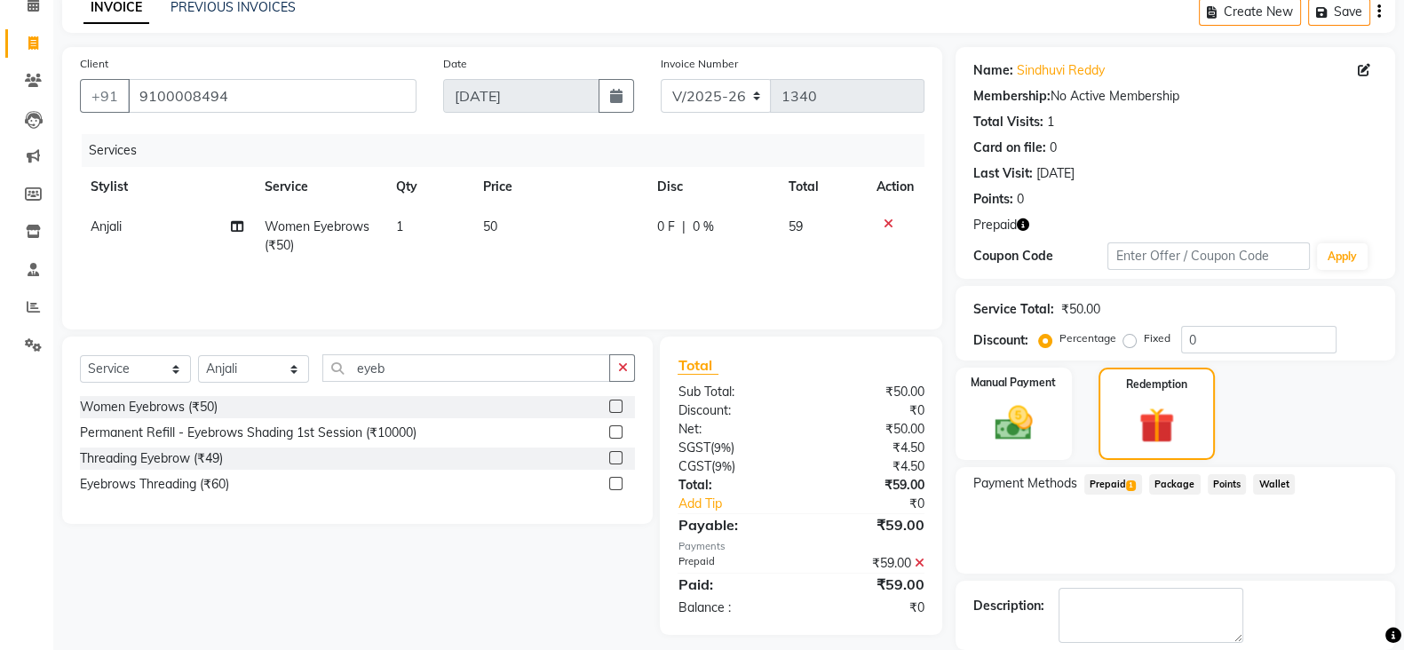
scroll to position [172, 0]
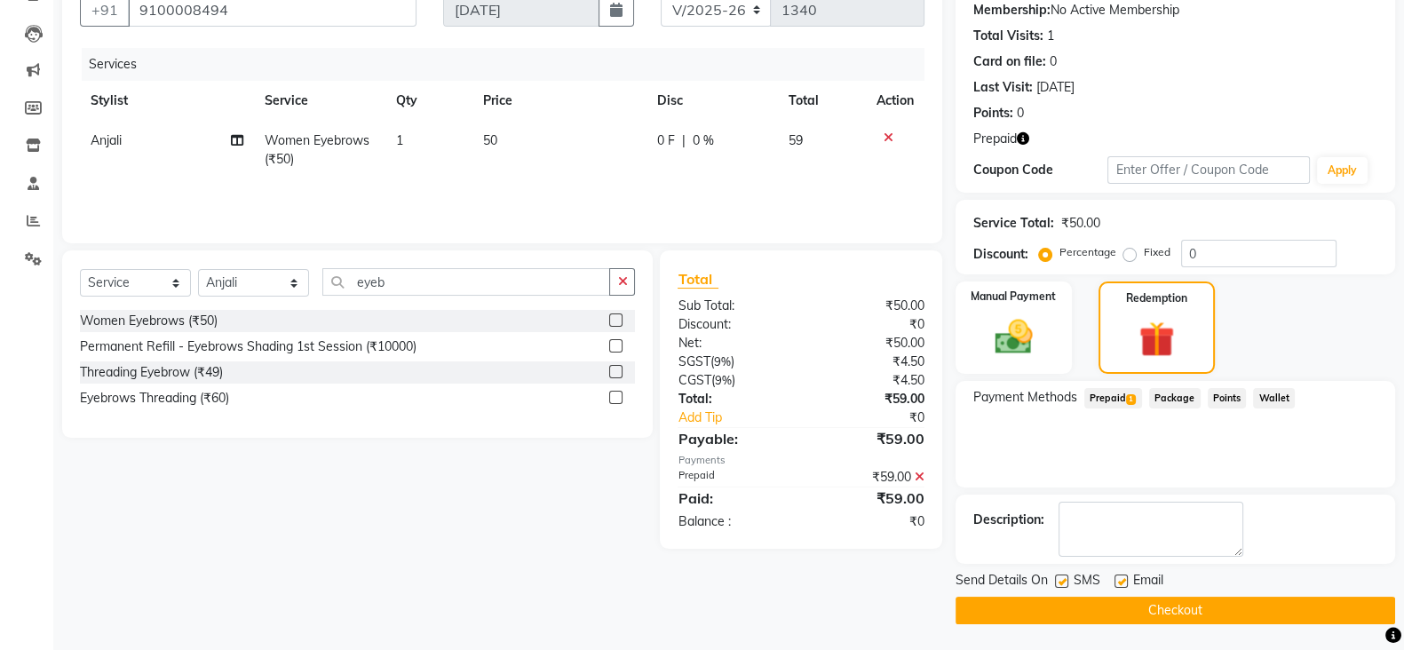
click at [1260, 620] on button "Checkout" at bounding box center [1174, 611] width 439 height 28
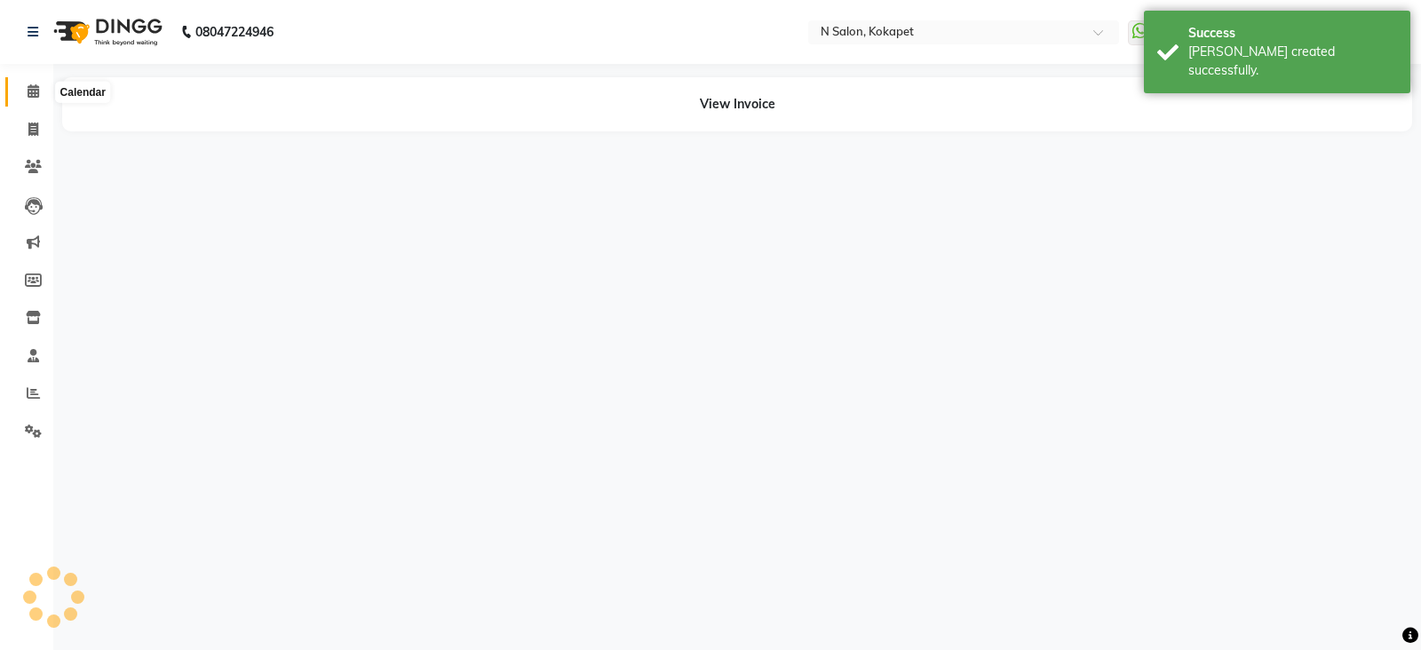
click at [26, 89] on span at bounding box center [33, 92] width 31 height 20
